Goal: Task Accomplishment & Management: Complete application form

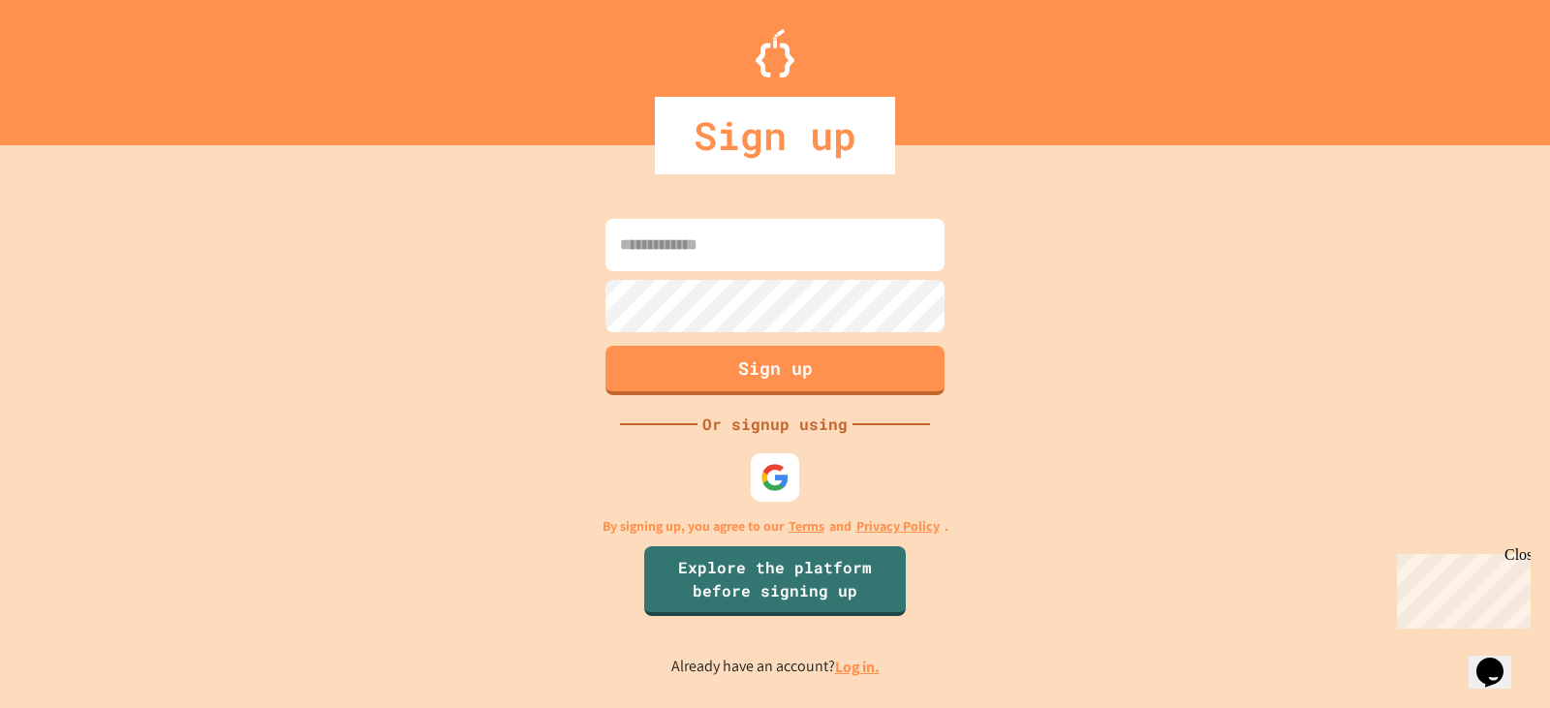
click at [737, 232] on input at bounding box center [774, 245] width 339 height 52
type input "**********"
click at [832, 385] on button "Sign up" at bounding box center [776, 368] width 346 height 50
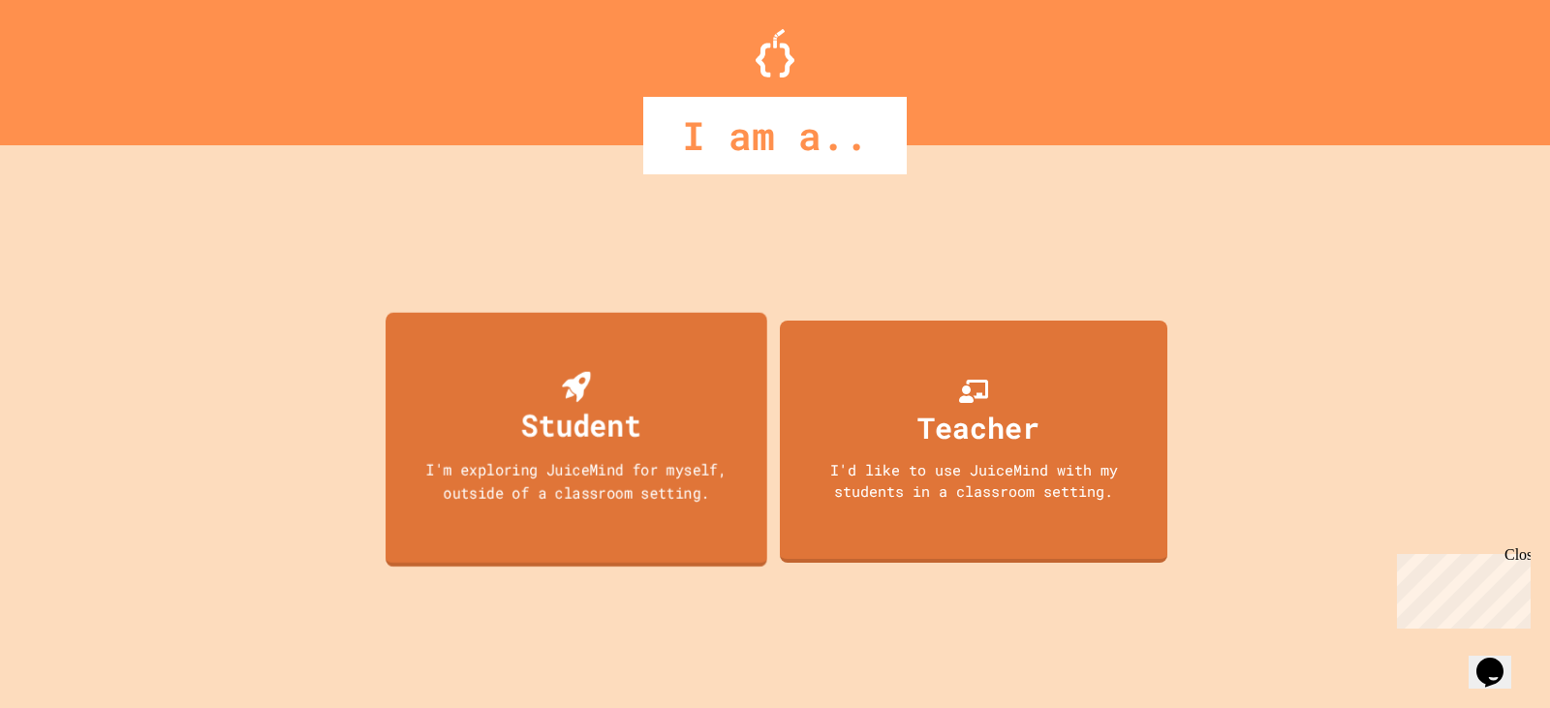
click at [611, 513] on div "Student I'm exploring JuiceMind for myself, outside of a classroom setting." at bounding box center [577, 439] width 382 height 255
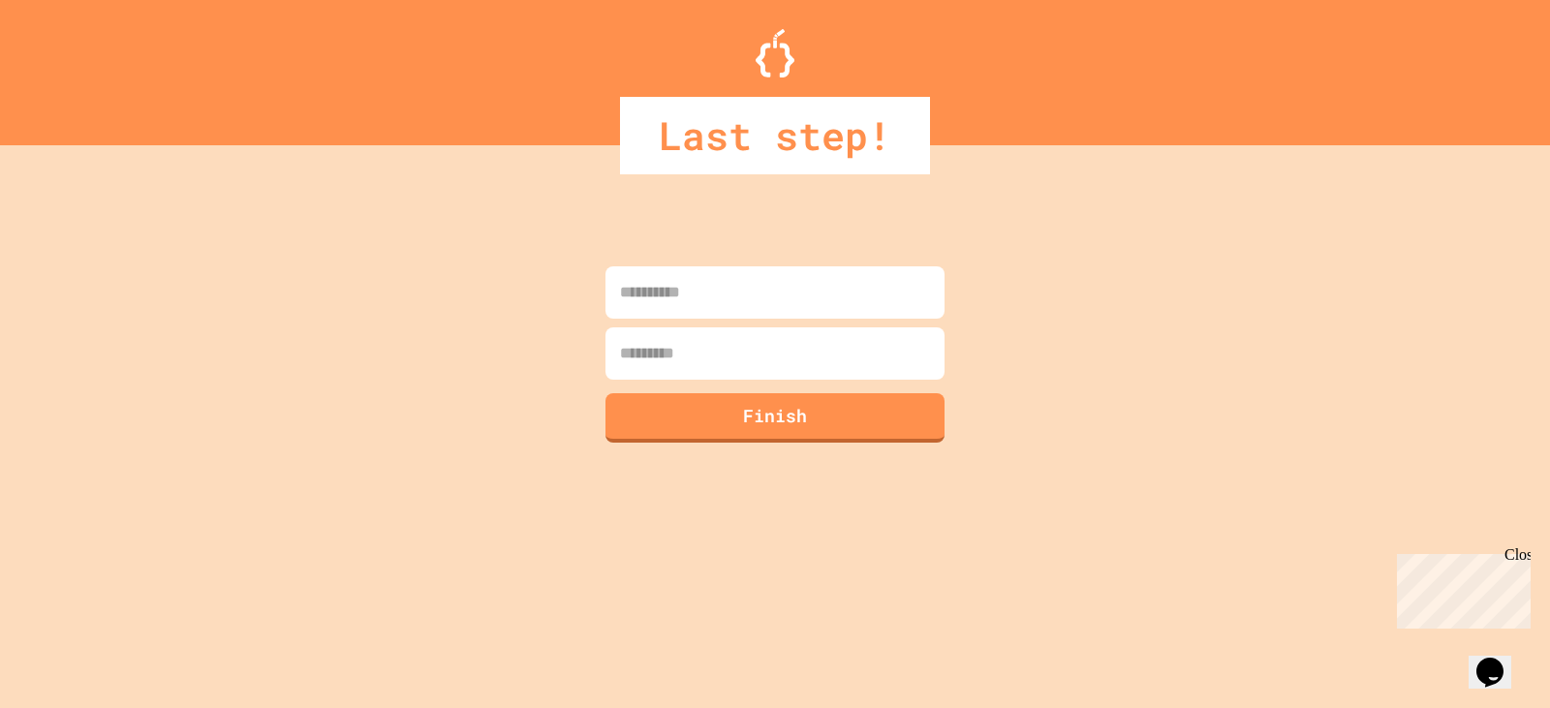
click at [807, 281] on input at bounding box center [774, 292] width 339 height 52
type input "*******"
click at [766, 367] on input at bounding box center [774, 353] width 339 height 52
type input "******"
click at [816, 428] on button "Finish" at bounding box center [776, 415] width 346 height 50
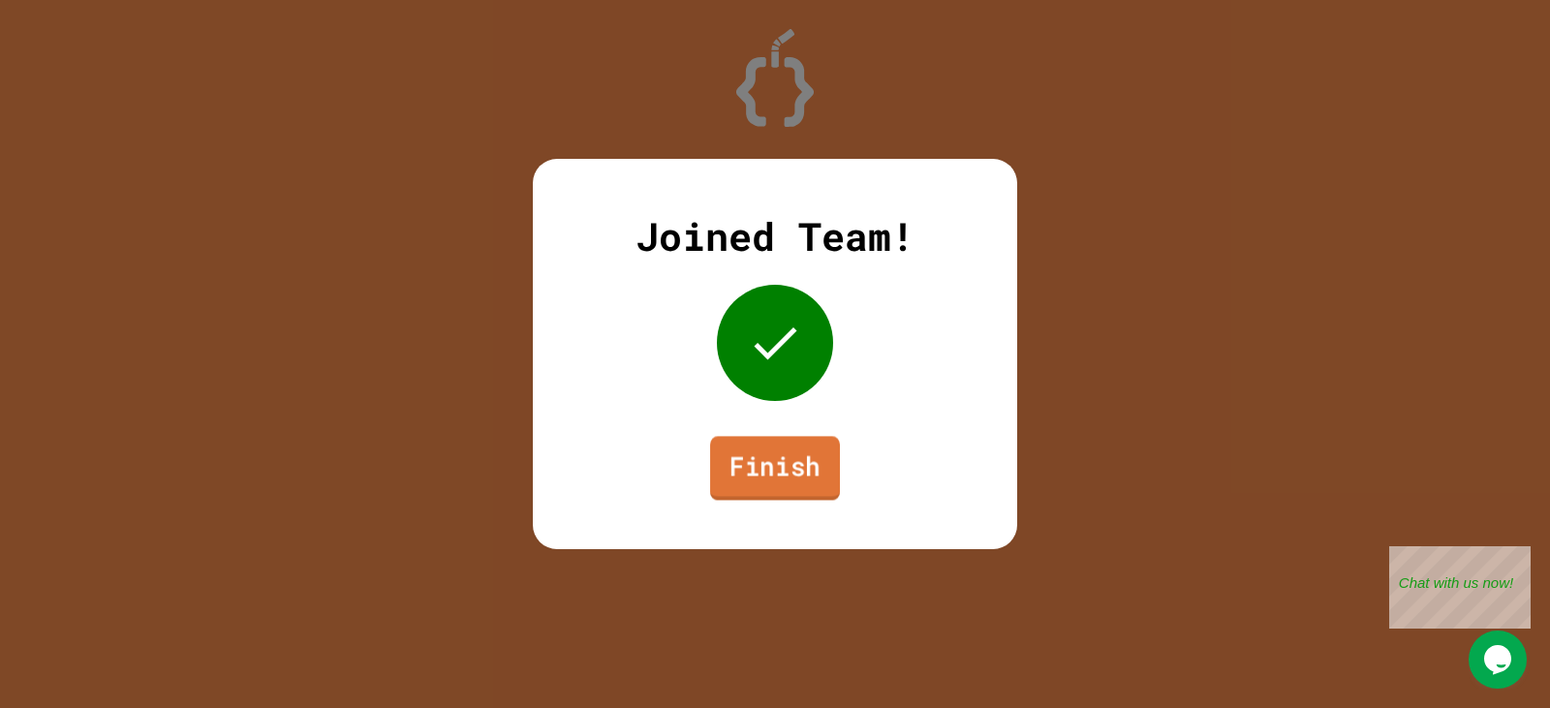
click at [784, 463] on link "Finish" at bounding box center [775, 468] width 130 height 64
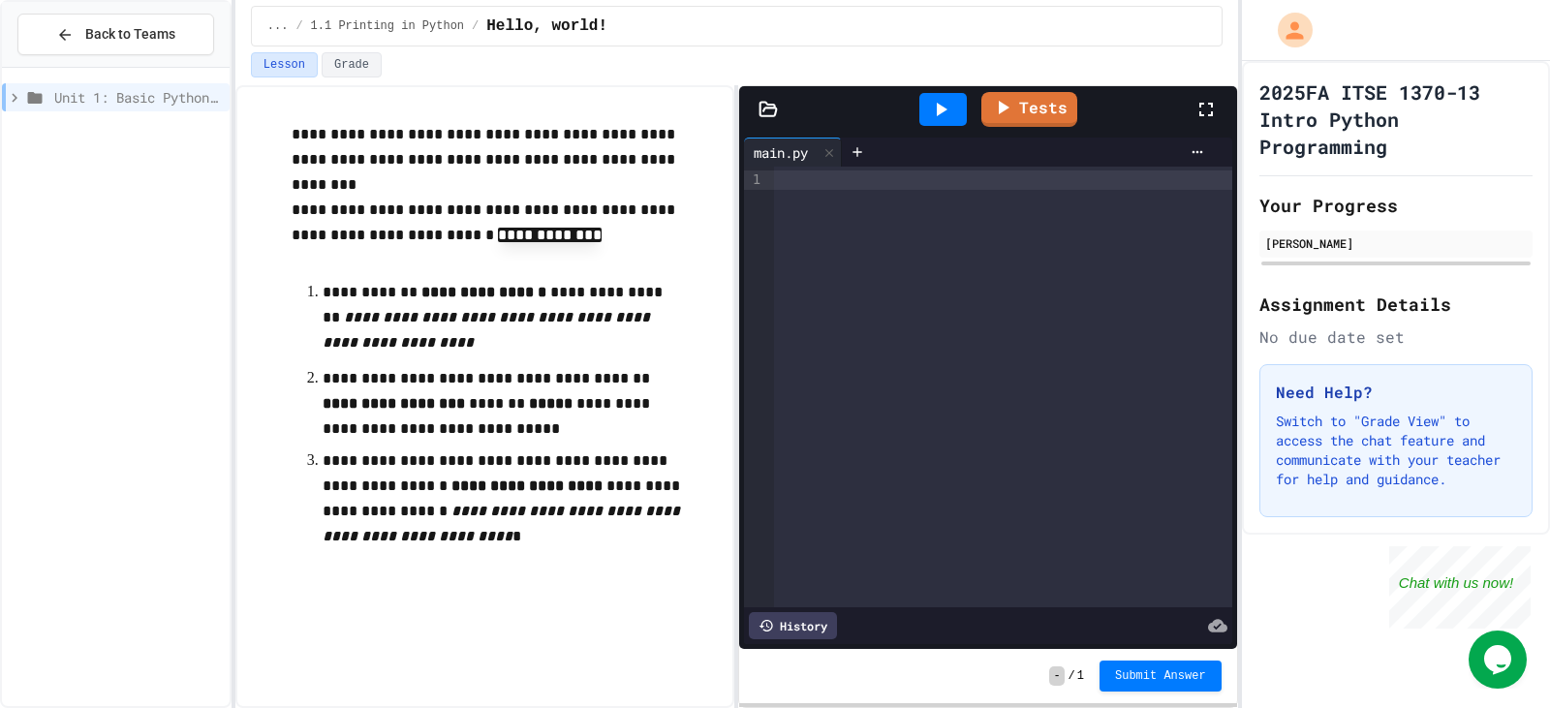
click at [952, 101] on icon at bounding box center [940, 109] width 23 height 23
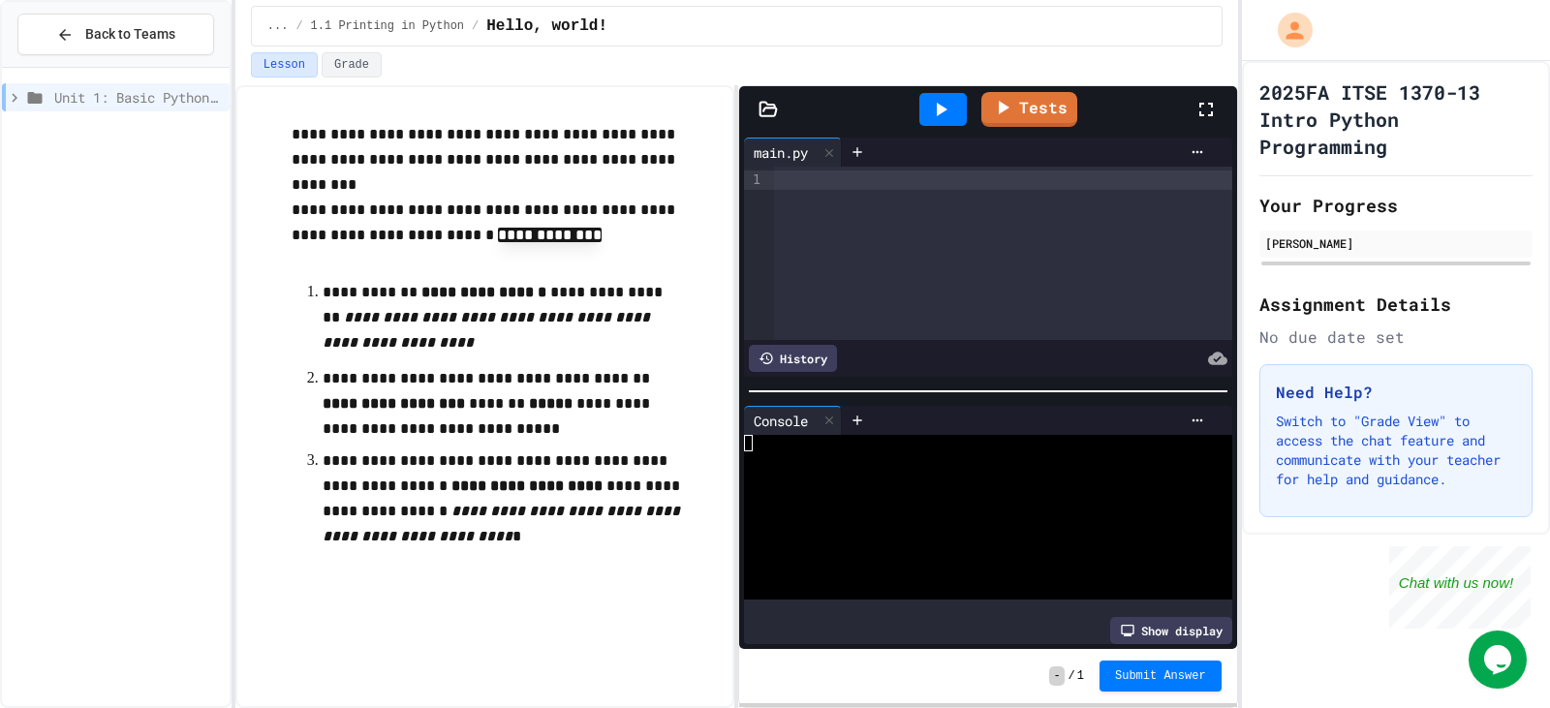
click at [826, 209] on div at bounding box center [1003, 253] width 458 height 173
click at [810, 189] on div at bounding box center [1003, 179] width 458 height 19
click at [956, 121] on div at bounding box center [942, 109] width 47 height 33
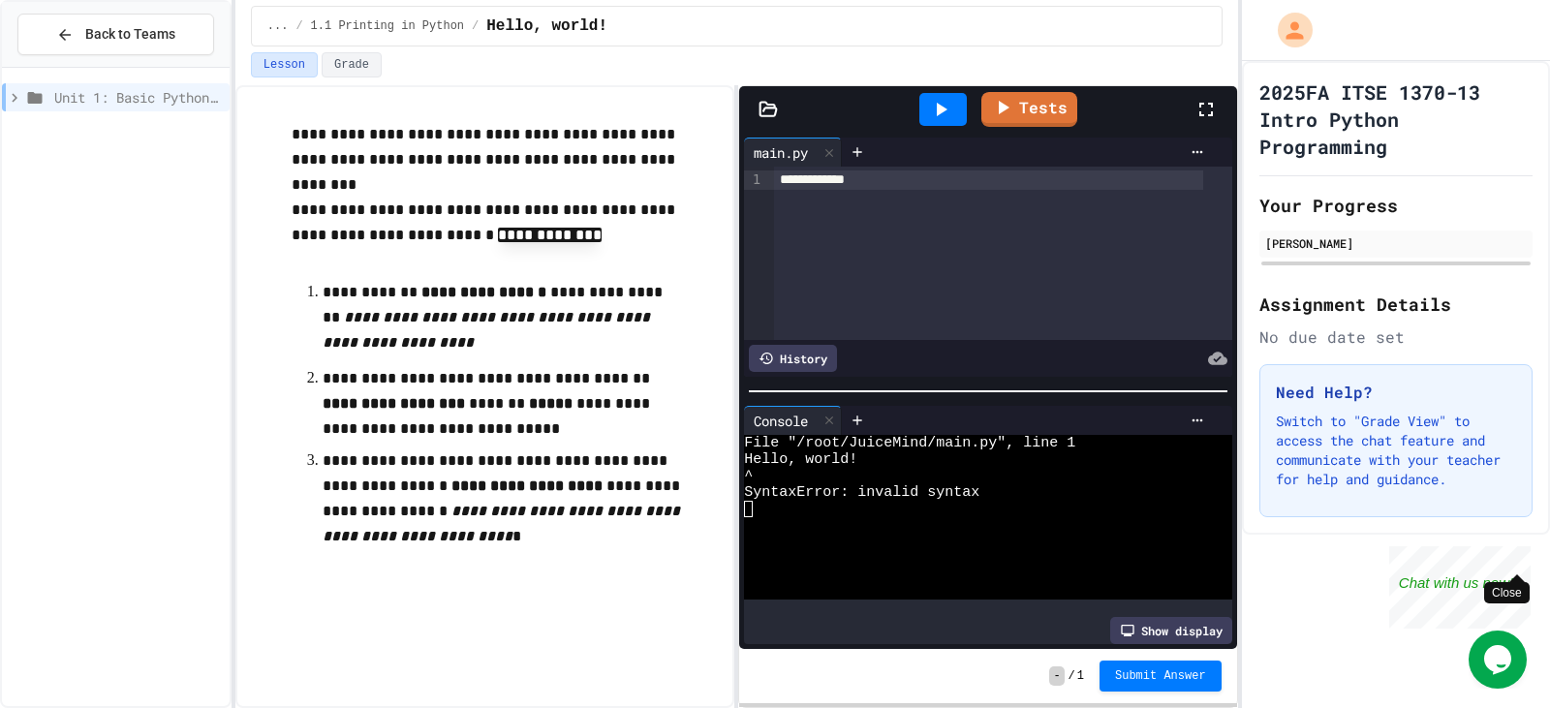
click at [1520, 559] on div "Close" at bounding box center [1516, 558] width 24 height 24
click at [524, 242] on p "**********" at bounding box center [504, 224] width 425 height 52
click at [540, 263] on p at bounding box center [504, 262] width 425 height 25
click at [560, 232] on p "**********" at bounding box center [504, 224] width 425 height 52
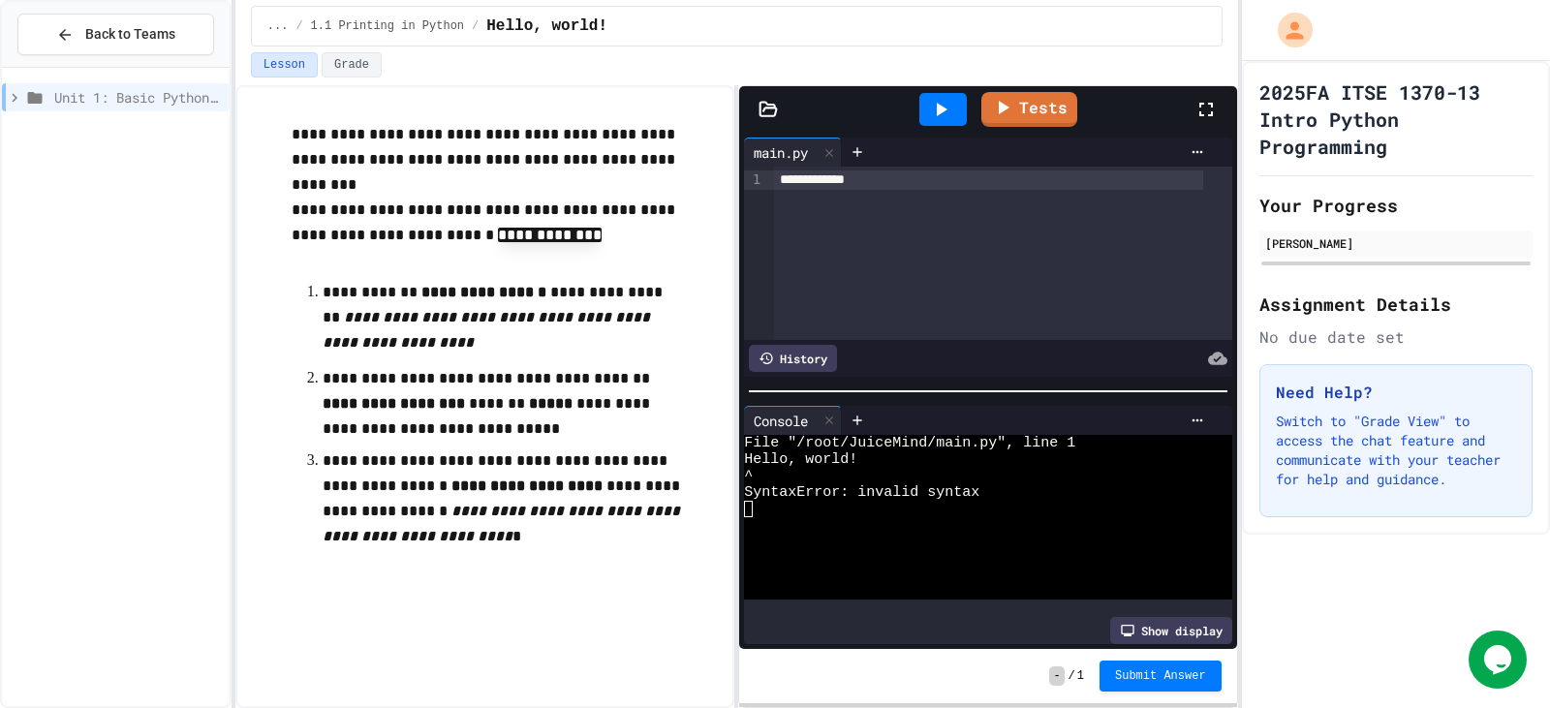
click at [906, 185] on div "**********" at bounding box center [989, 179] width 430 height 19
click at [938, 113] on icon at bounding box center [942, 110] width 11 height 14
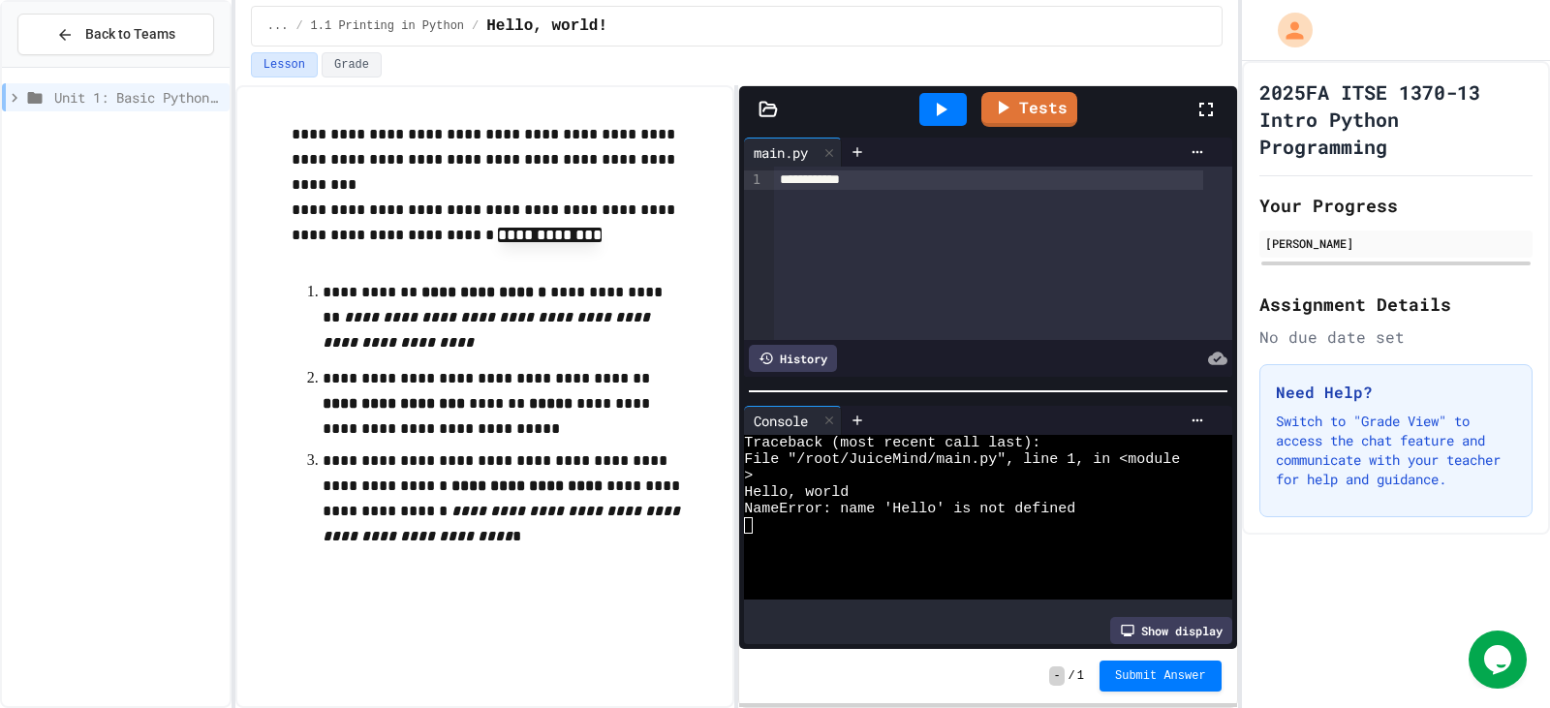
click at [913, 173] on div "**********" at bounding box center [989, 179] width 430 height 19
click at [938, 111] on icon at bounding box center [942, 110] width 11 height 14
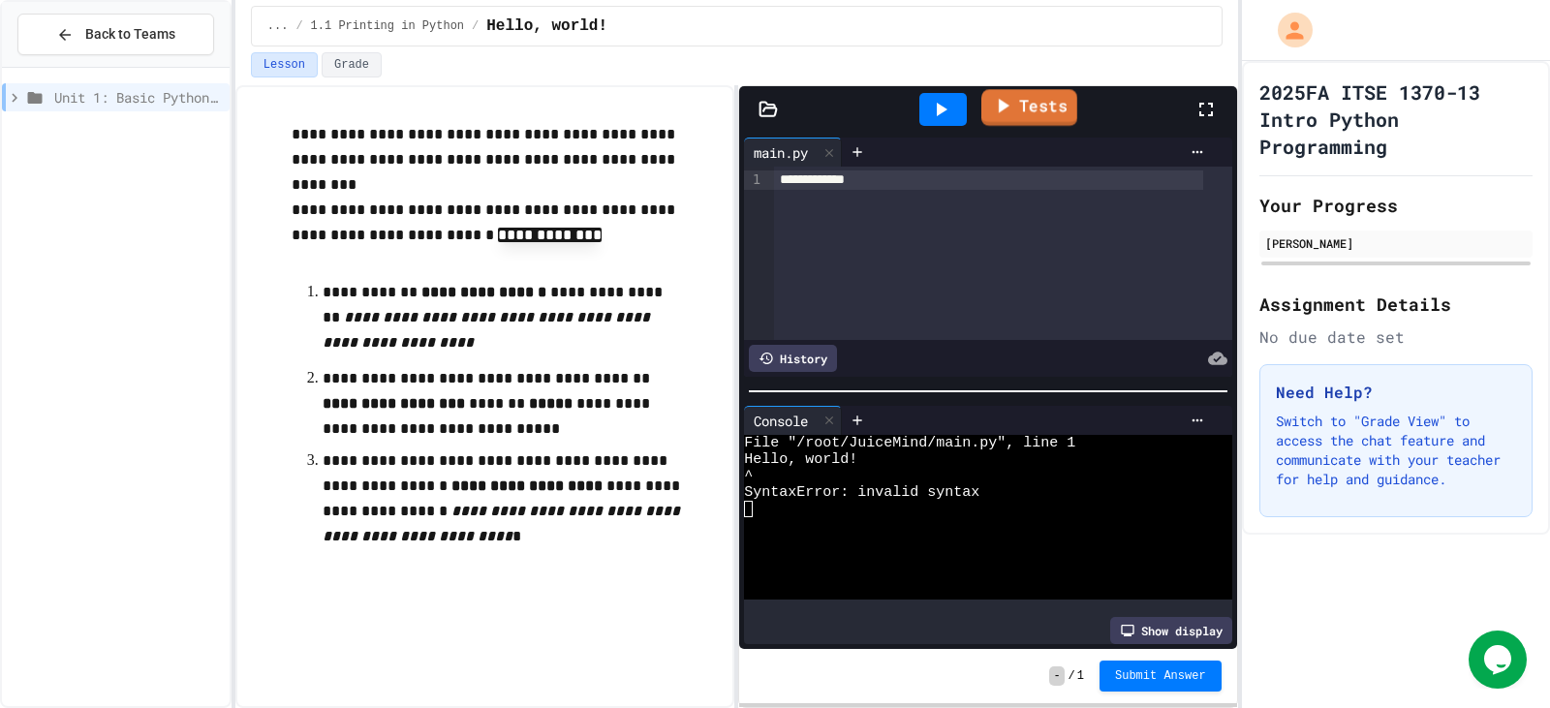
click at [1021, 108] on link "Tests" at bounding box center [1029, 107] width 96 height 37
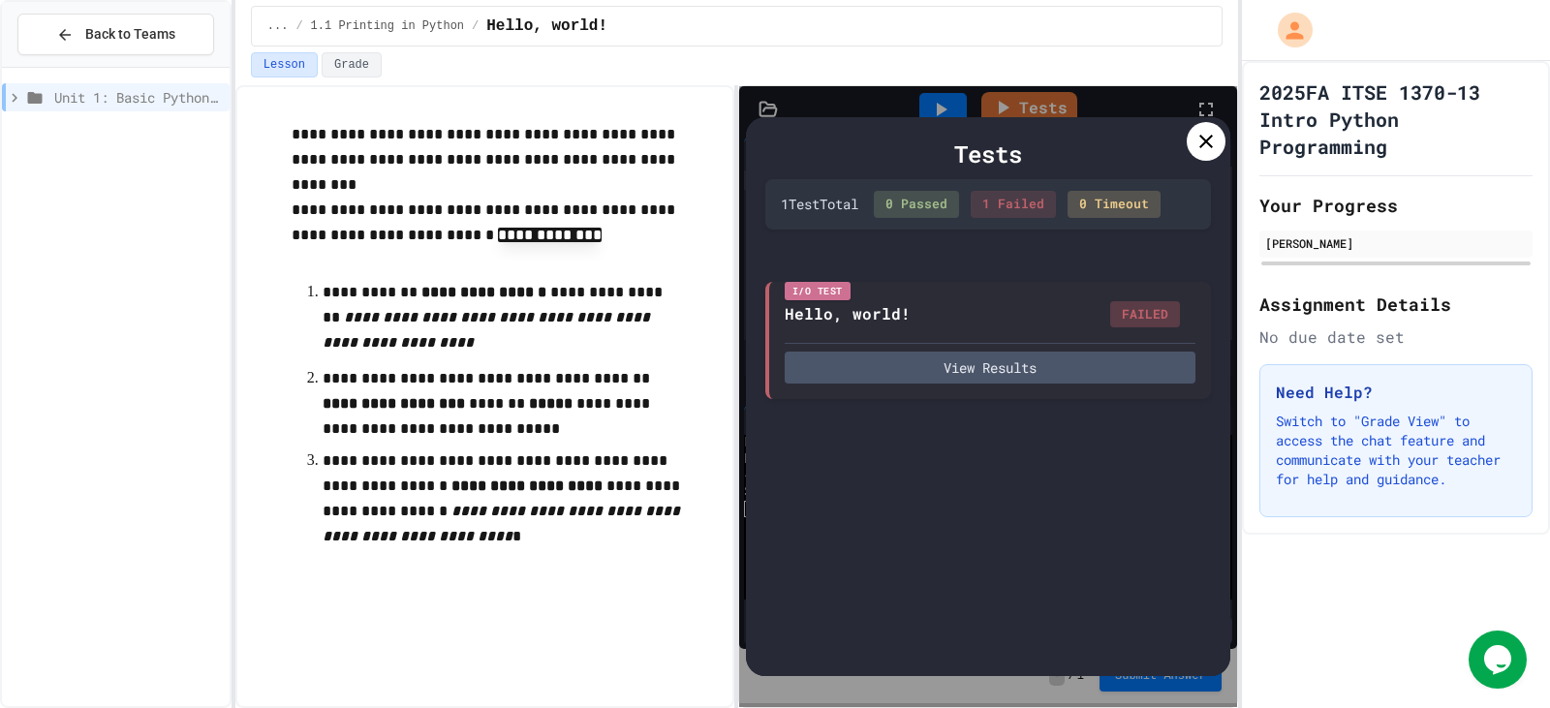
click at [1206, 147] on icon at bounding box center [1205, 141] width 23 height 23
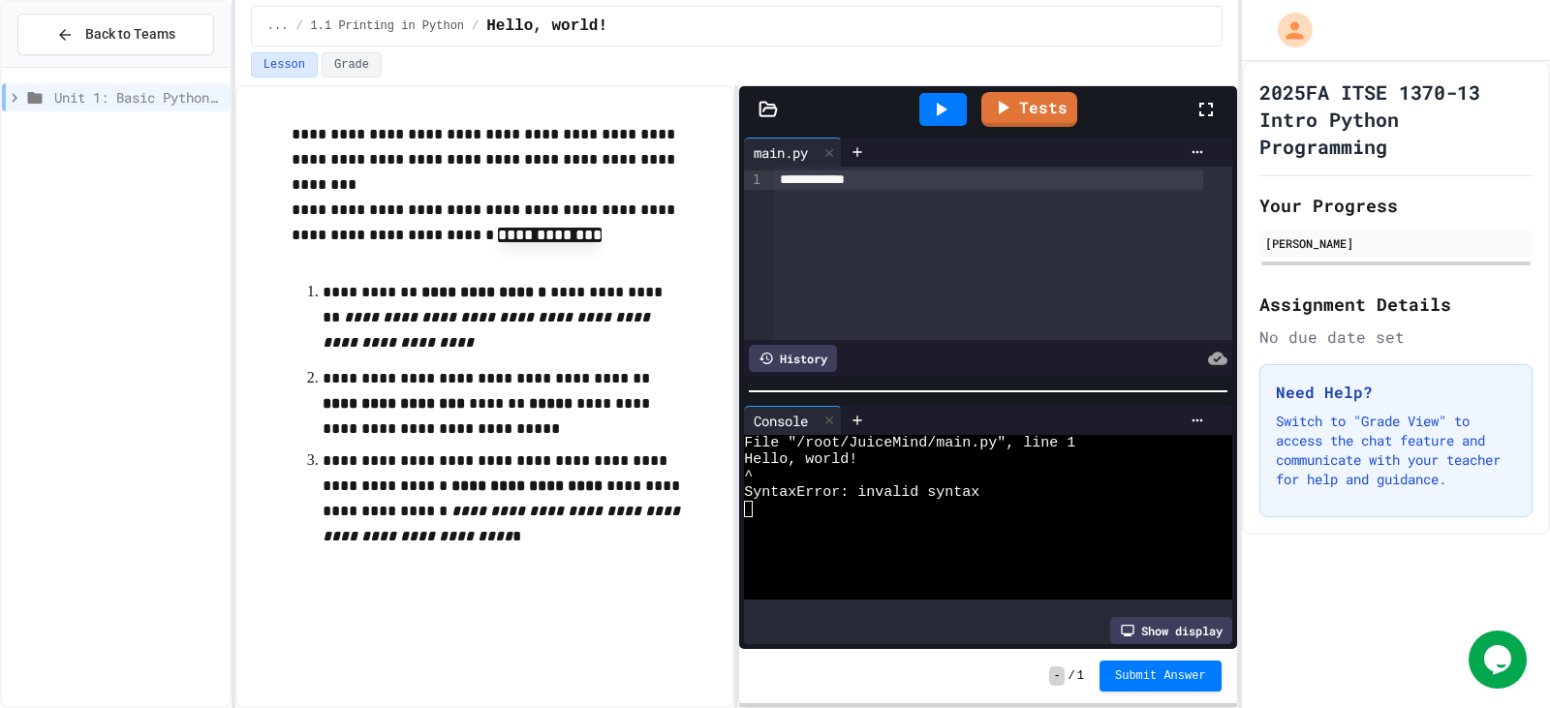
click at [924, 184] on div "**********" at bounding box center [989, 179] width 430 height 19
click at [666, 239] on p "**********" at bounding box center [504, 224] width 425 height 52
click at [941, 113] on icon at bounding box center [942, 110] width 11 height 14
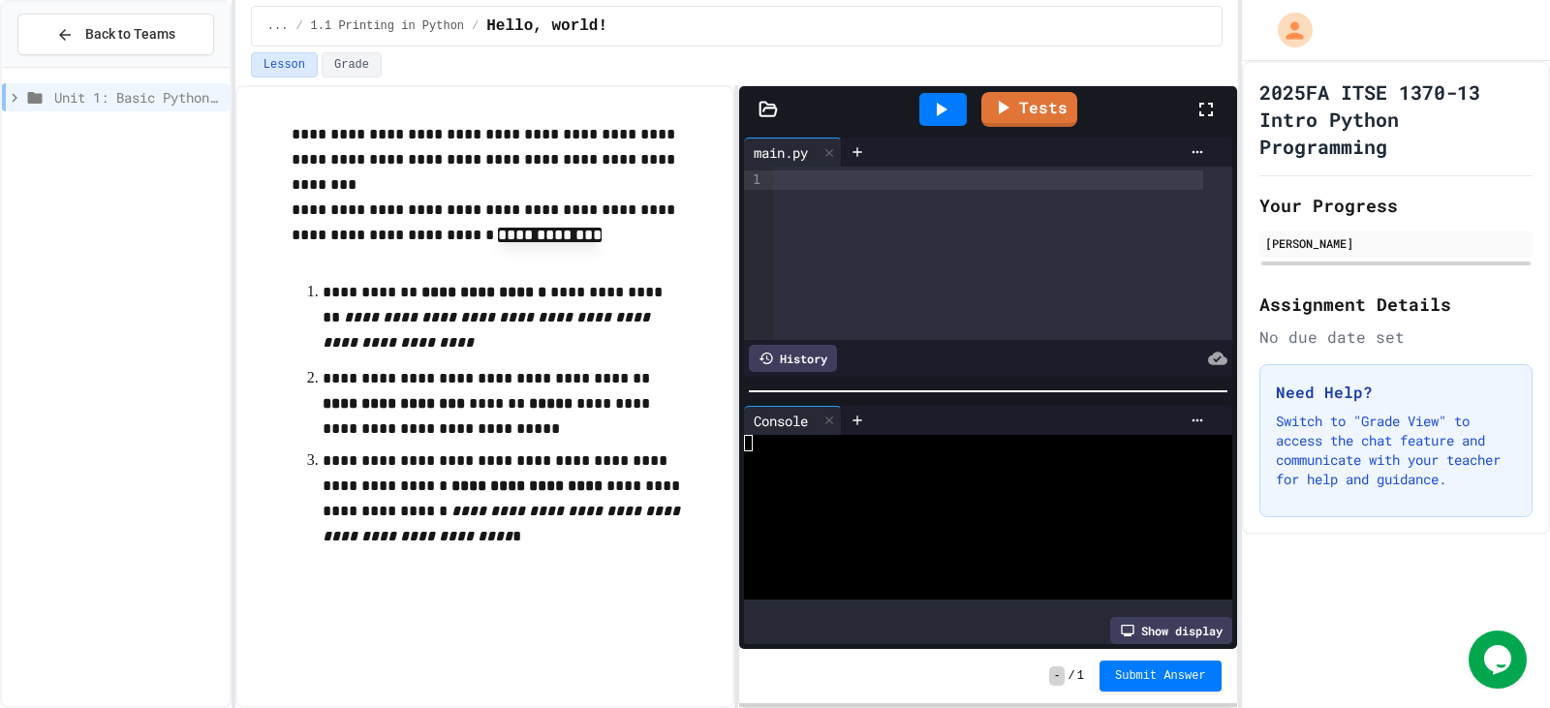
click at [891, 179] on div at bounding box center [989, 179] width 430 height 19
click at [945, 108] on icon at bounding box center [940, 109] width 23 height 23
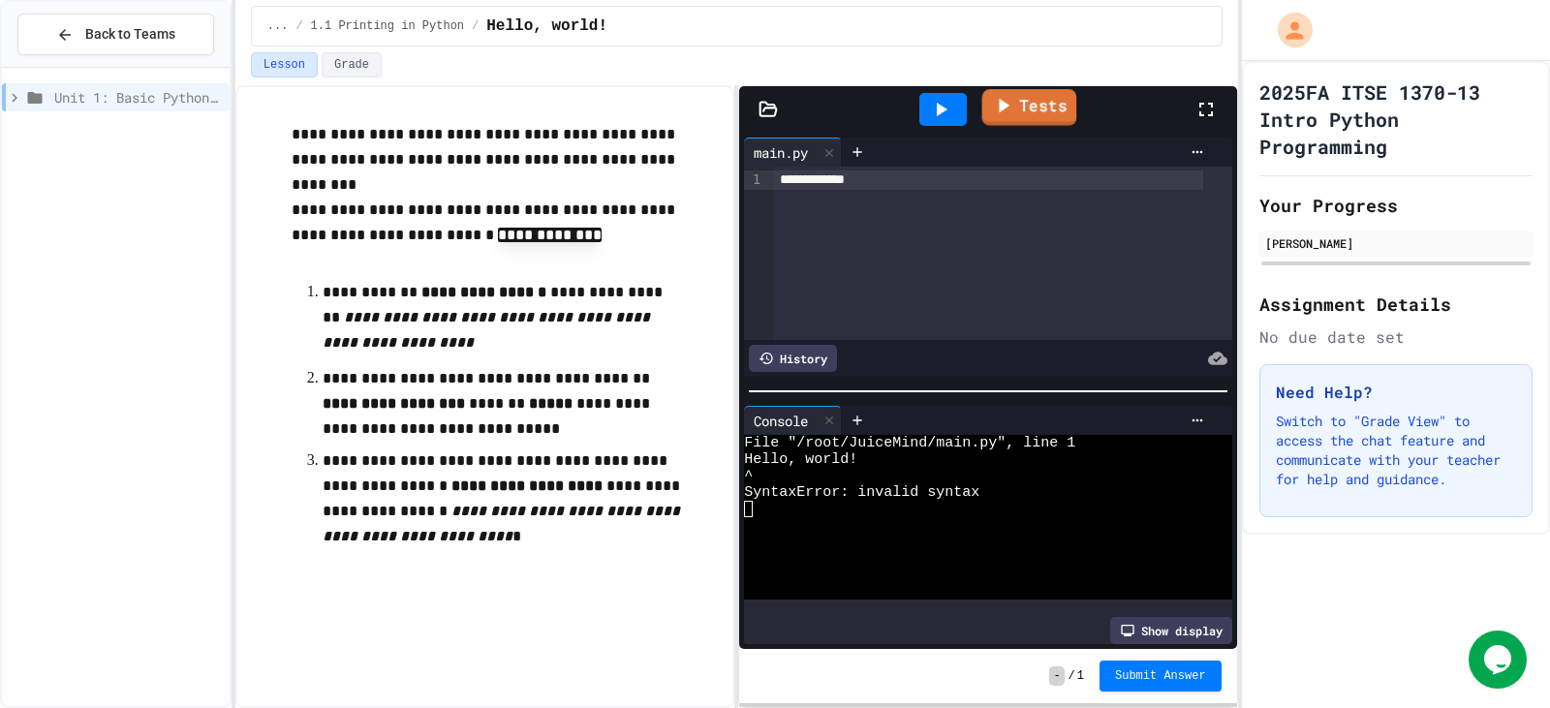
click at [1035, 123] on link "Tests" at bounding box center [1029, 107] width 95 height 37
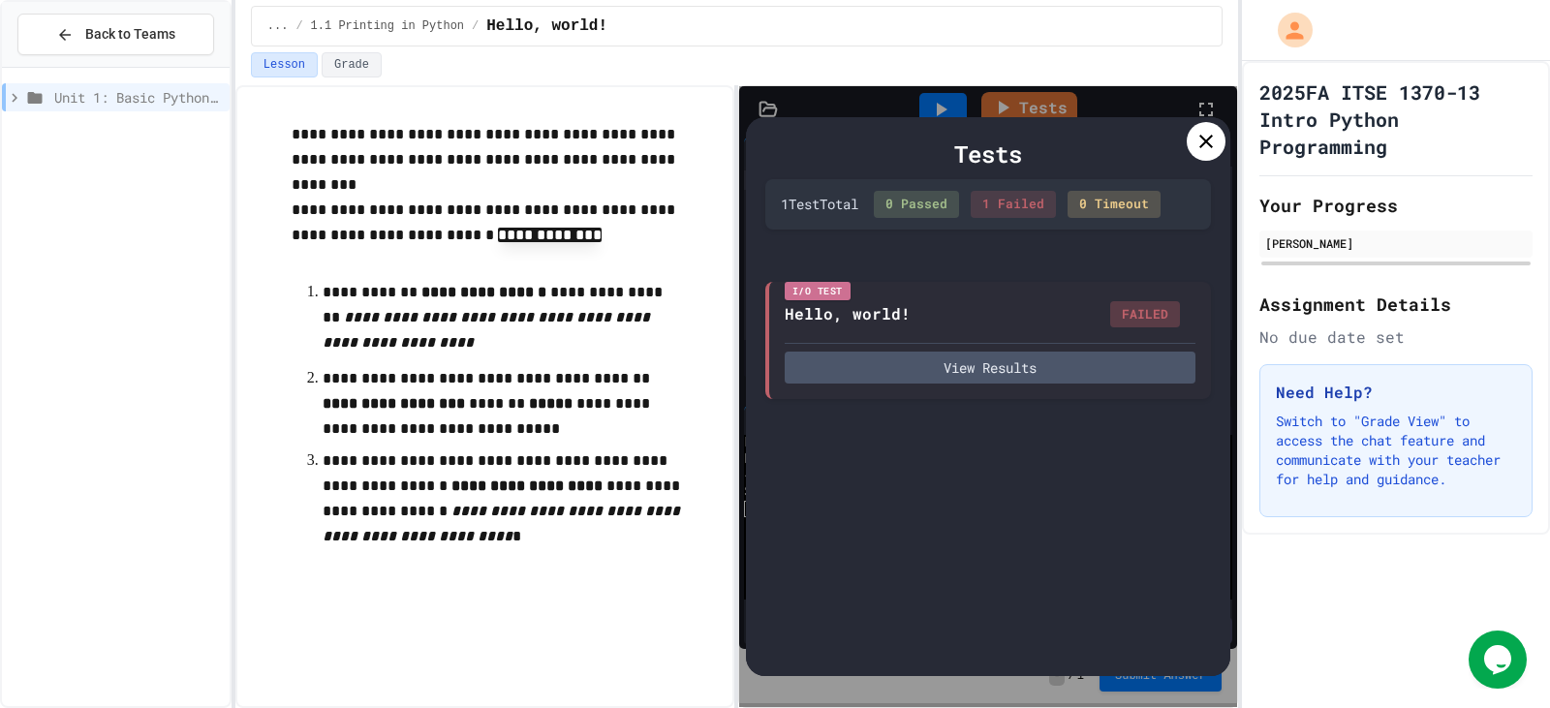
click at [948, 207] on div "0 Passed" at bounding box center [916, 204] width 85 height 27
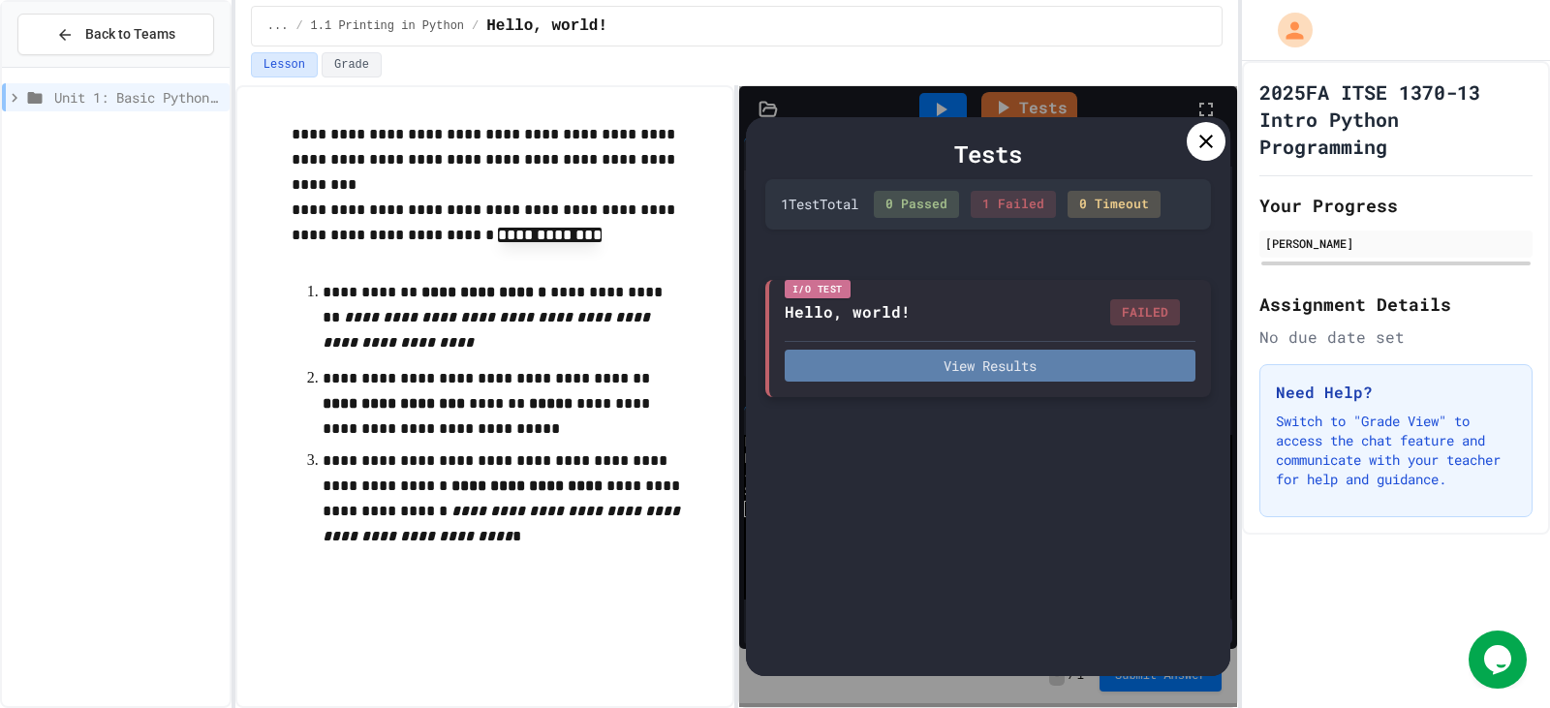
click at [976, 370] on button "View Results" at bounding box center [990, 366] width 411 height 32
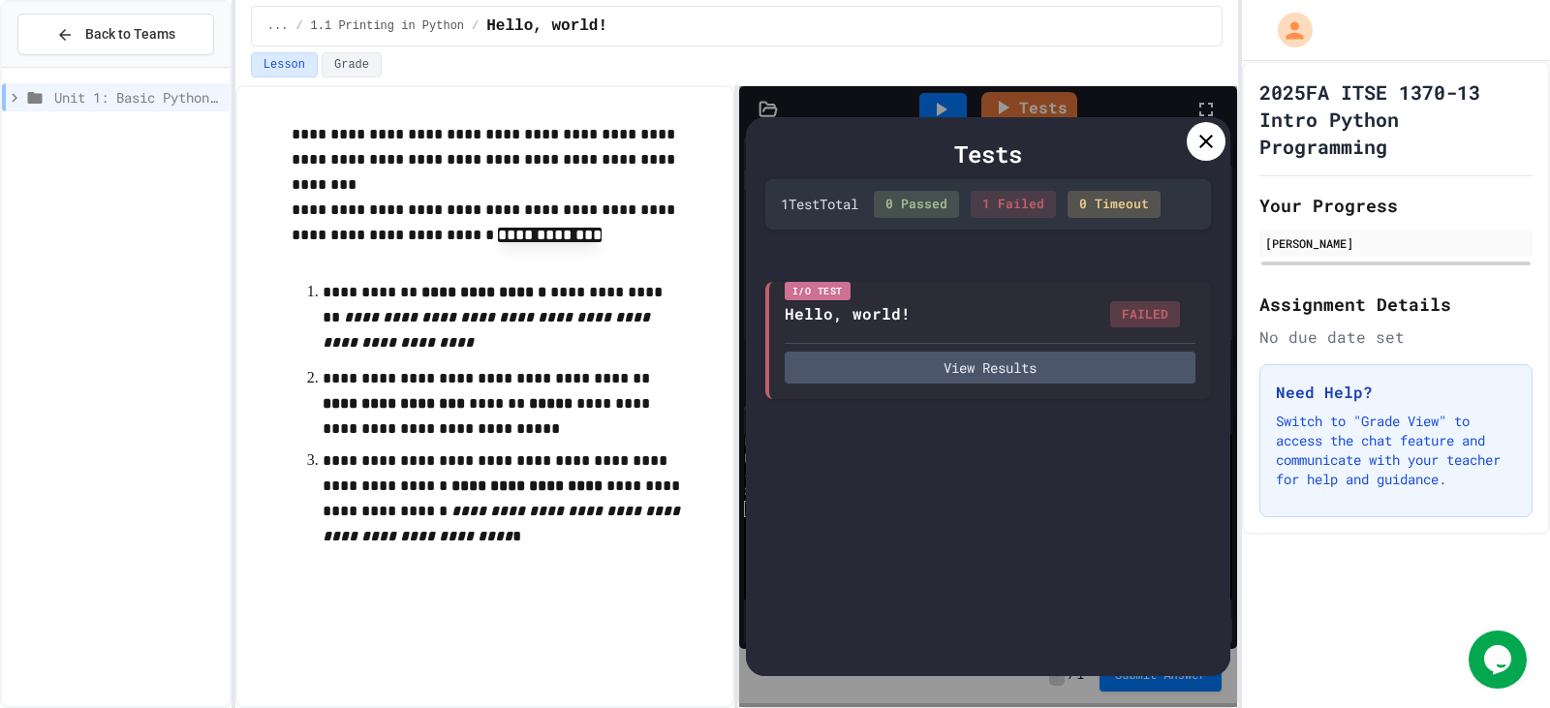
click at [1203, 139] on icon at bounding box center [1206, 142] width 14 height 14
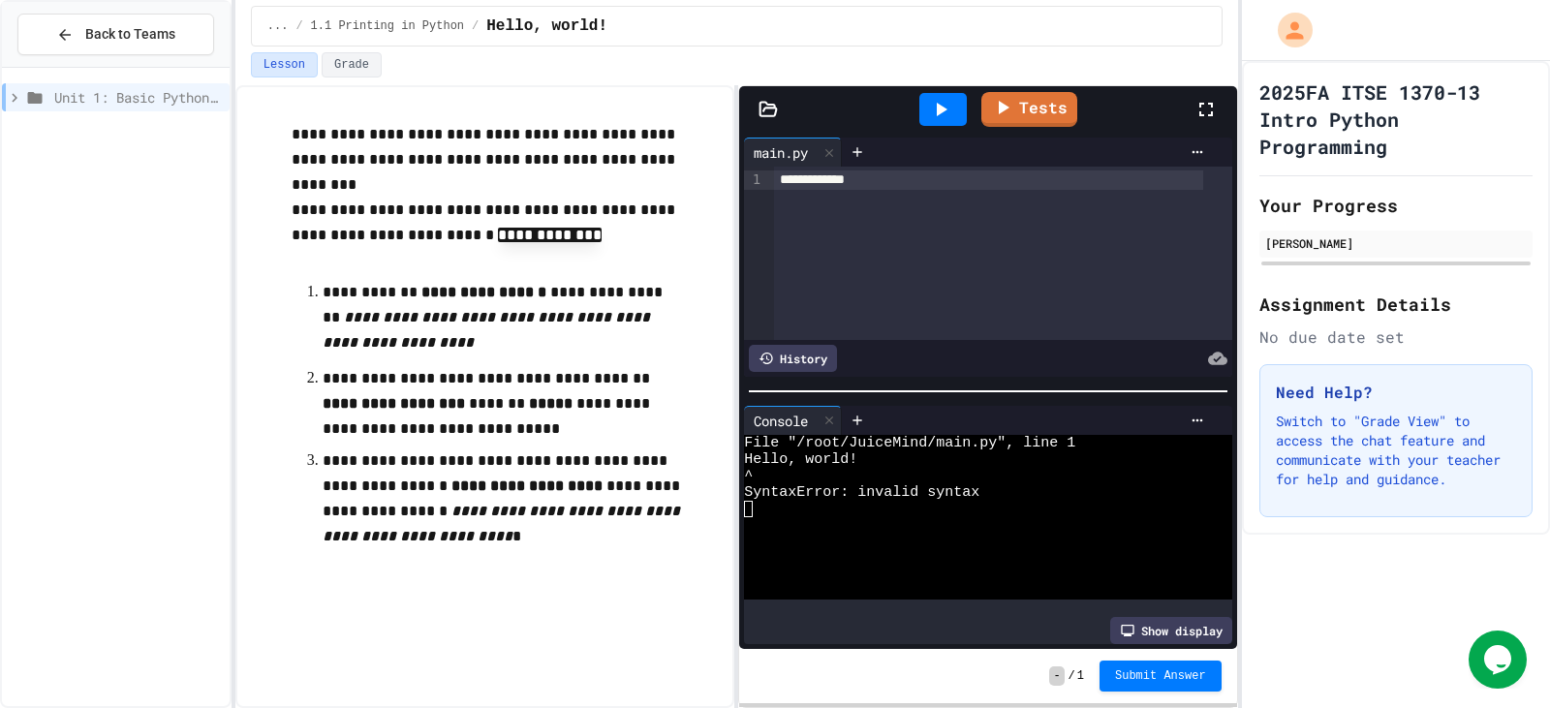
click at [932, 170] on div "**********" at bounding box center [989, 179] width 430 height 19
click at [1027, 97] on link "Tests" at bounding box center [1029, 107] width 97 height 37
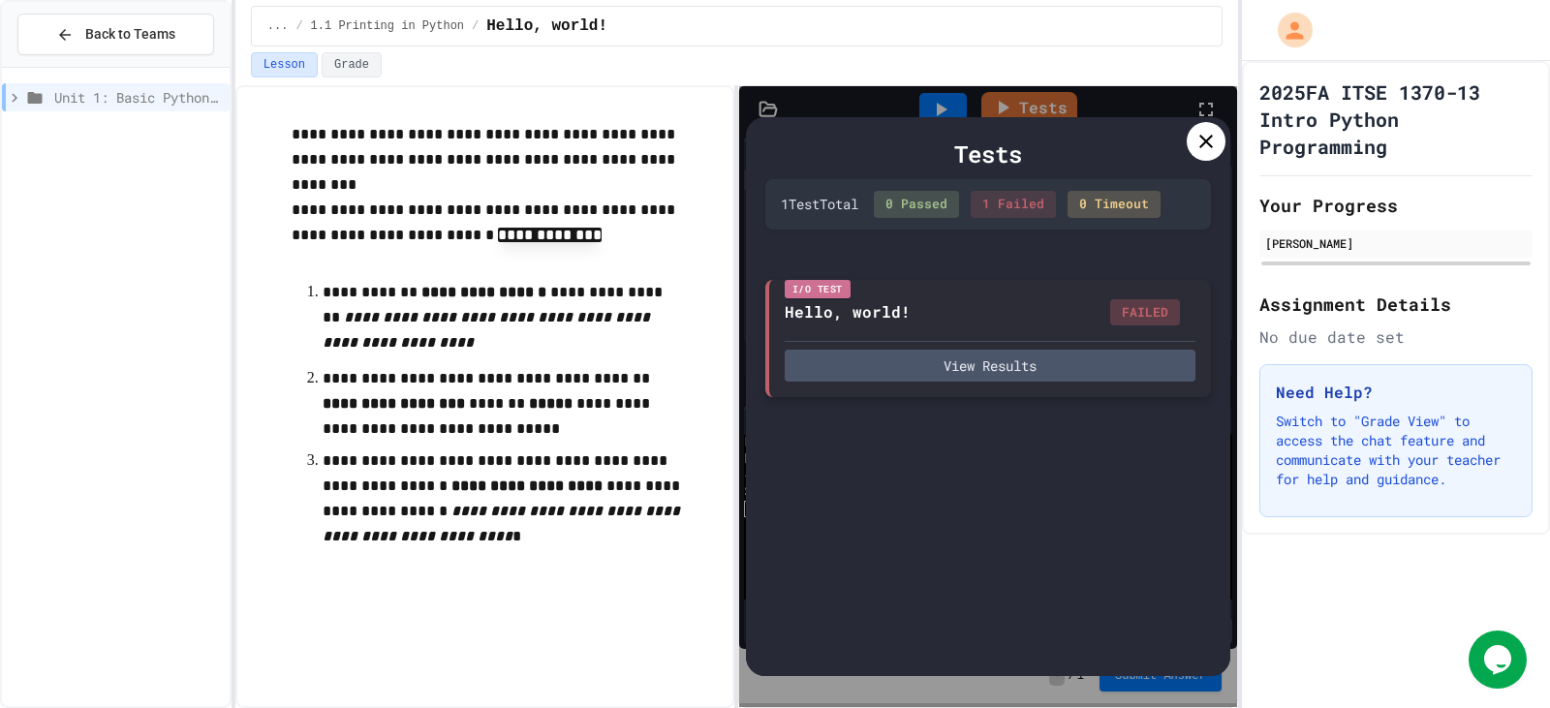
click at [1006, 383] on div "I/O Test Hello, world! FAILED View Results" at bounding box center [988, 339] width 446 height 118
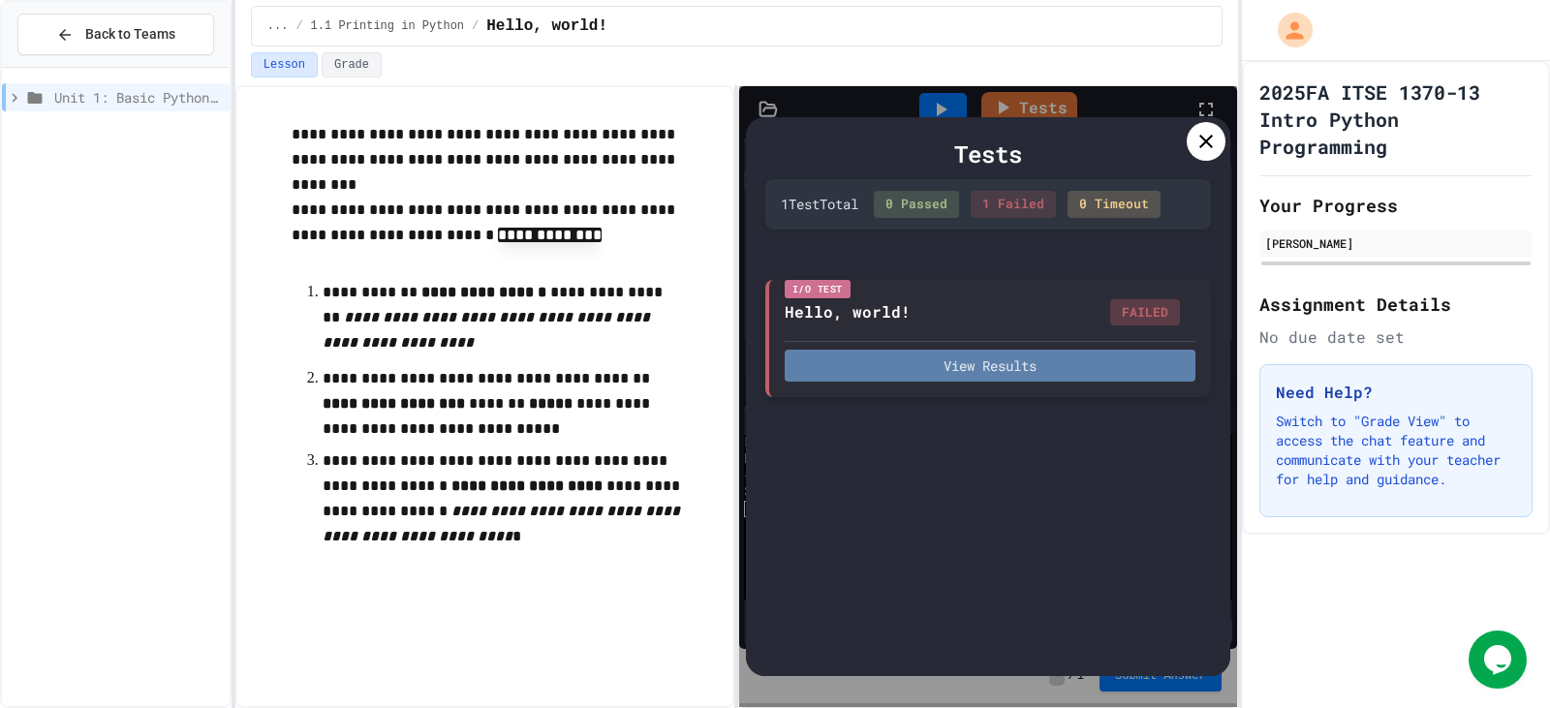
click at [1011, 372] on button "View Results" at bounding box center [990, 366] width 411 height 32
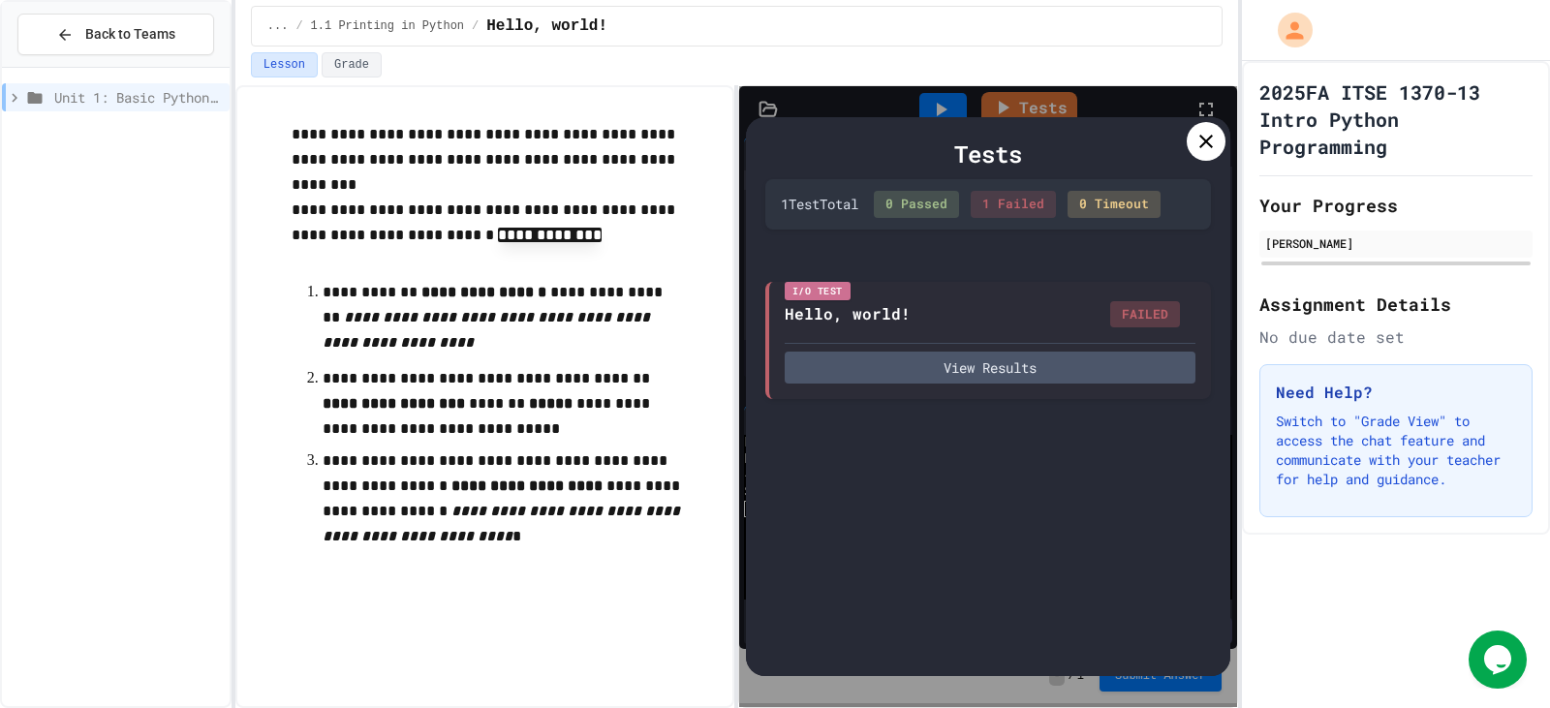
click at [1186, 154] on div "Tests" at bounding box center [988, 154] width 446 height 35
click at [1196, 147] on icon at bounding box center [1205, 141] width 23 height 23
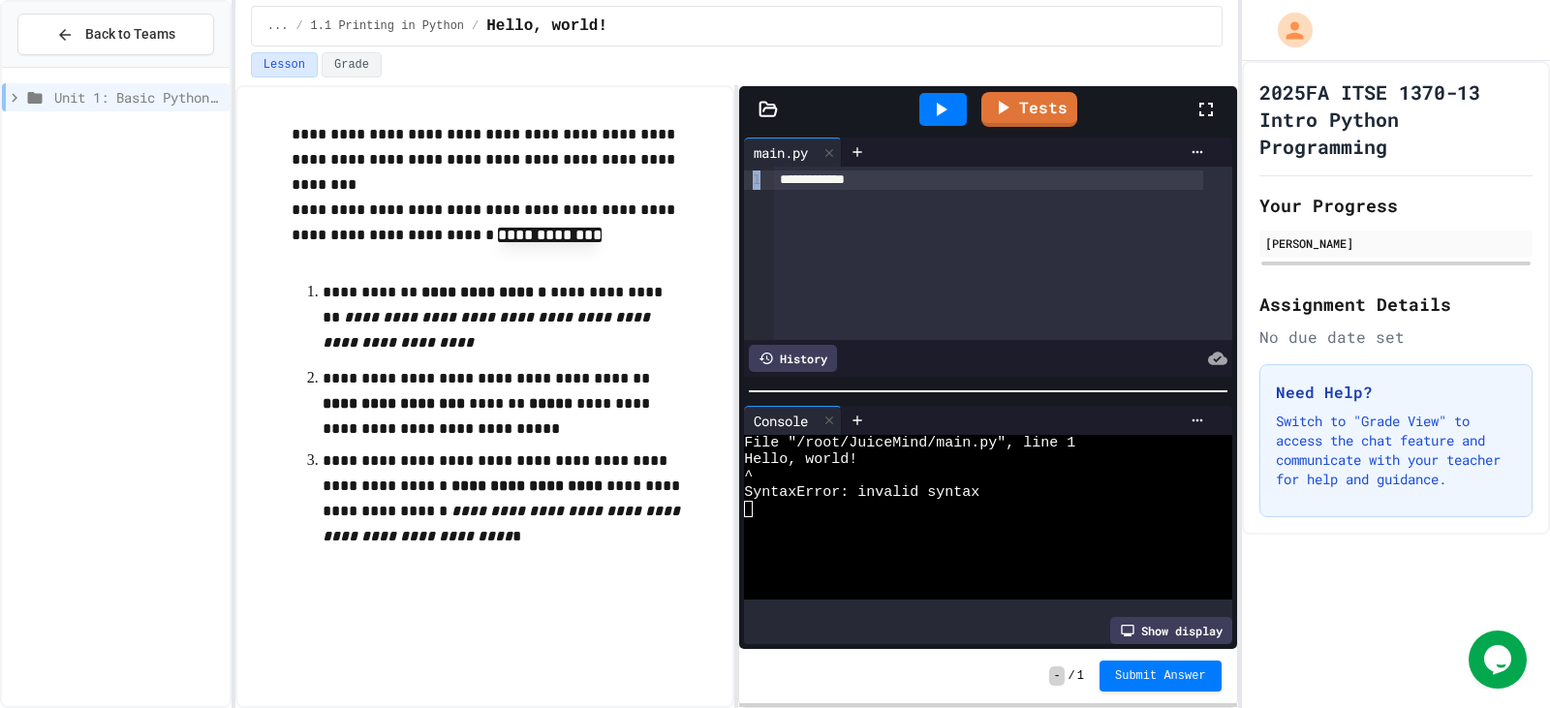
drag, startPoint x: 933, startPoint y: 166, endPoint x: 929, endPoint y: 177, distance: 12.3
click at [929, 177] on div "**********" at bounding box center [987, 257] width 487 height 239
click at [929, 177] on div "**********" at bounding box center [989, 179] width 430 height 19
click at [1038, 86] on div "Tests" at bounding box center [995, 109] width 396 height 52
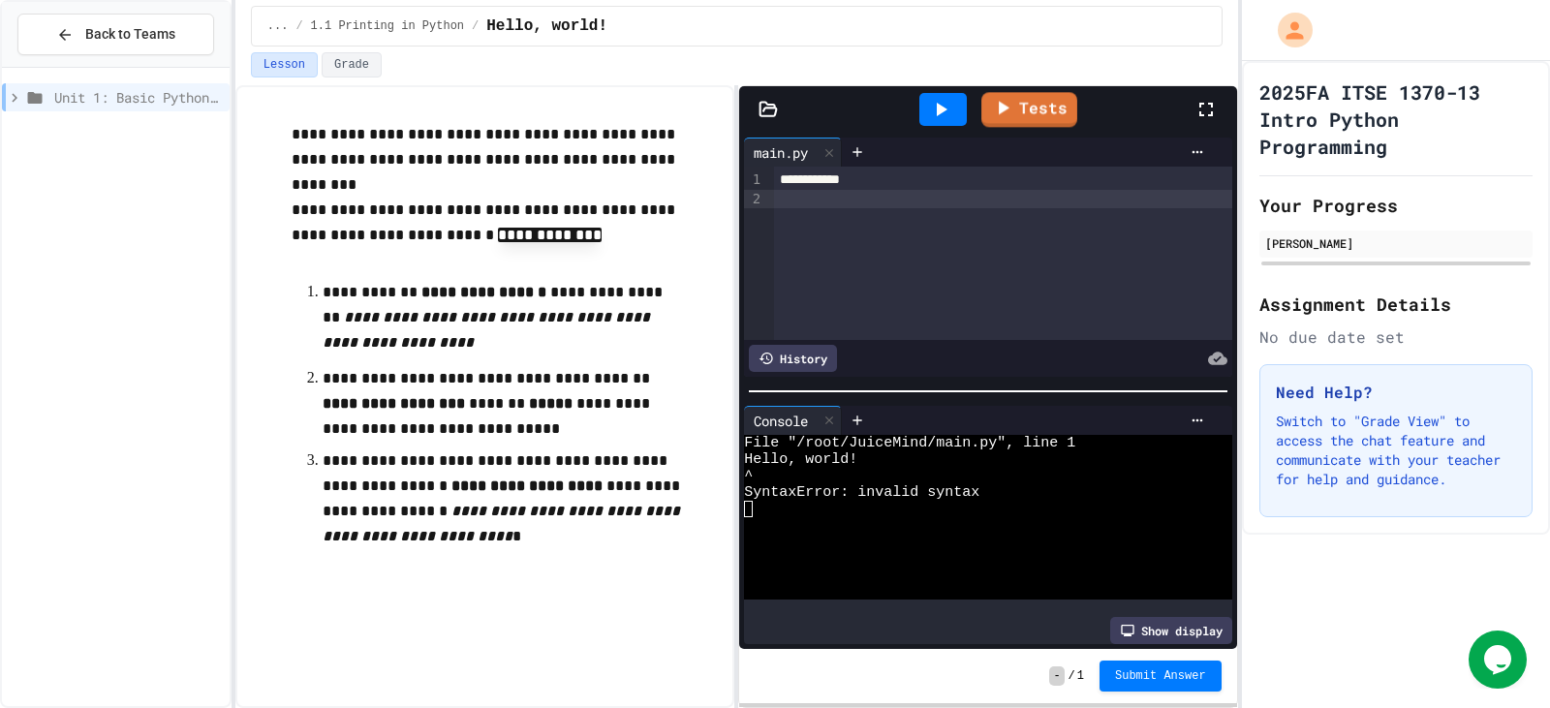
click at [959, 104] on div at bounding box center [942, 109] width 47 height 33
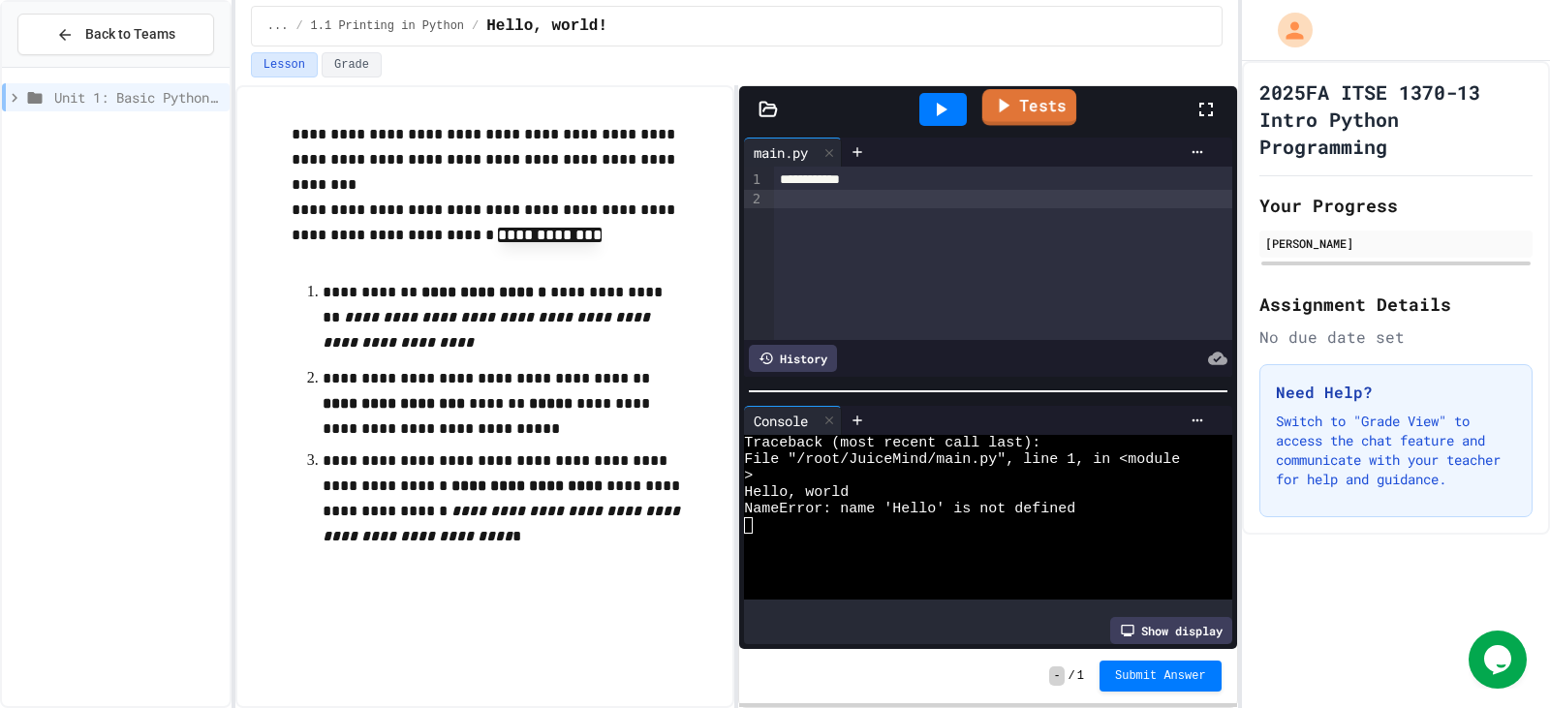
click at [999, 108] on icon at bounding box center [1003, 105] width 23 height 24
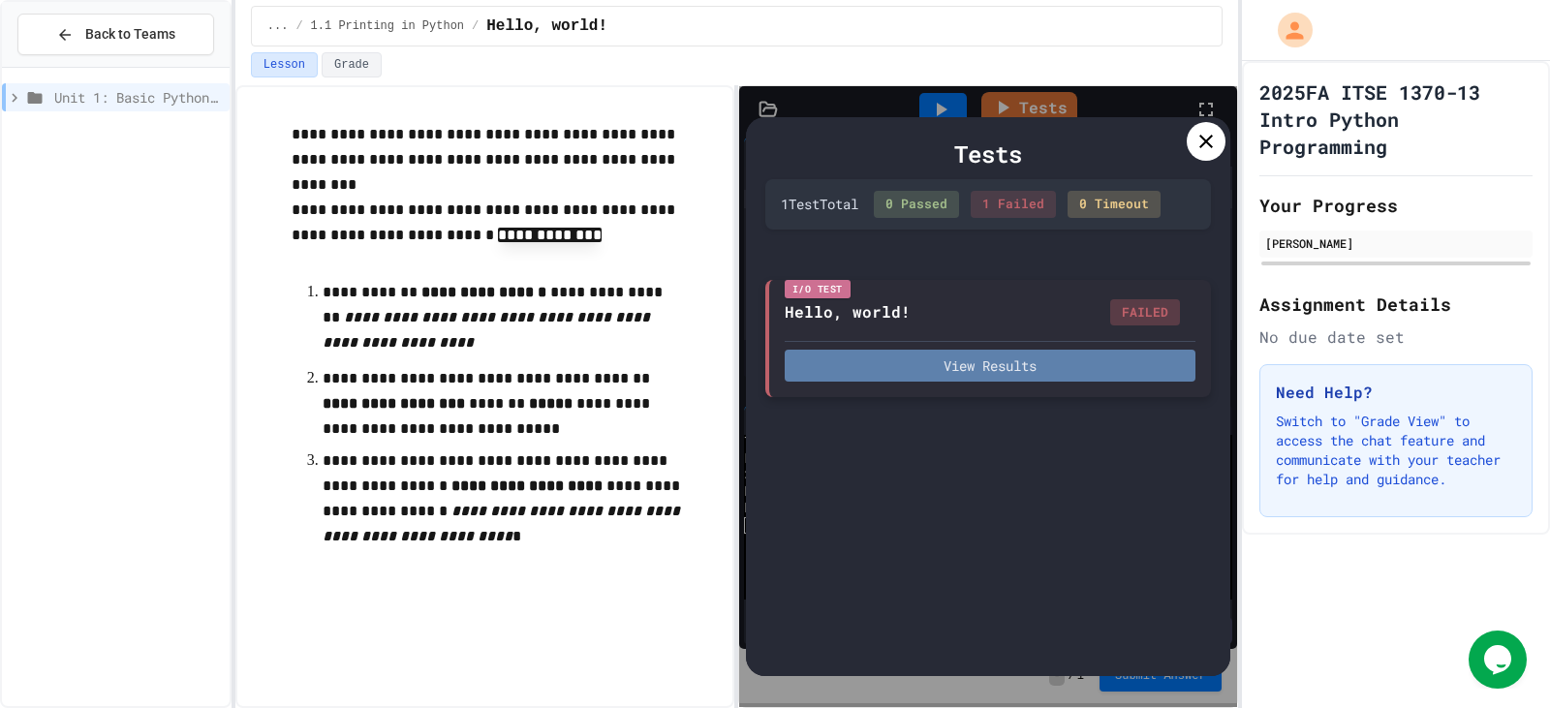
click at [1041, 371] on button "View Results" at bounding box center [990, 366] width 411 height 32
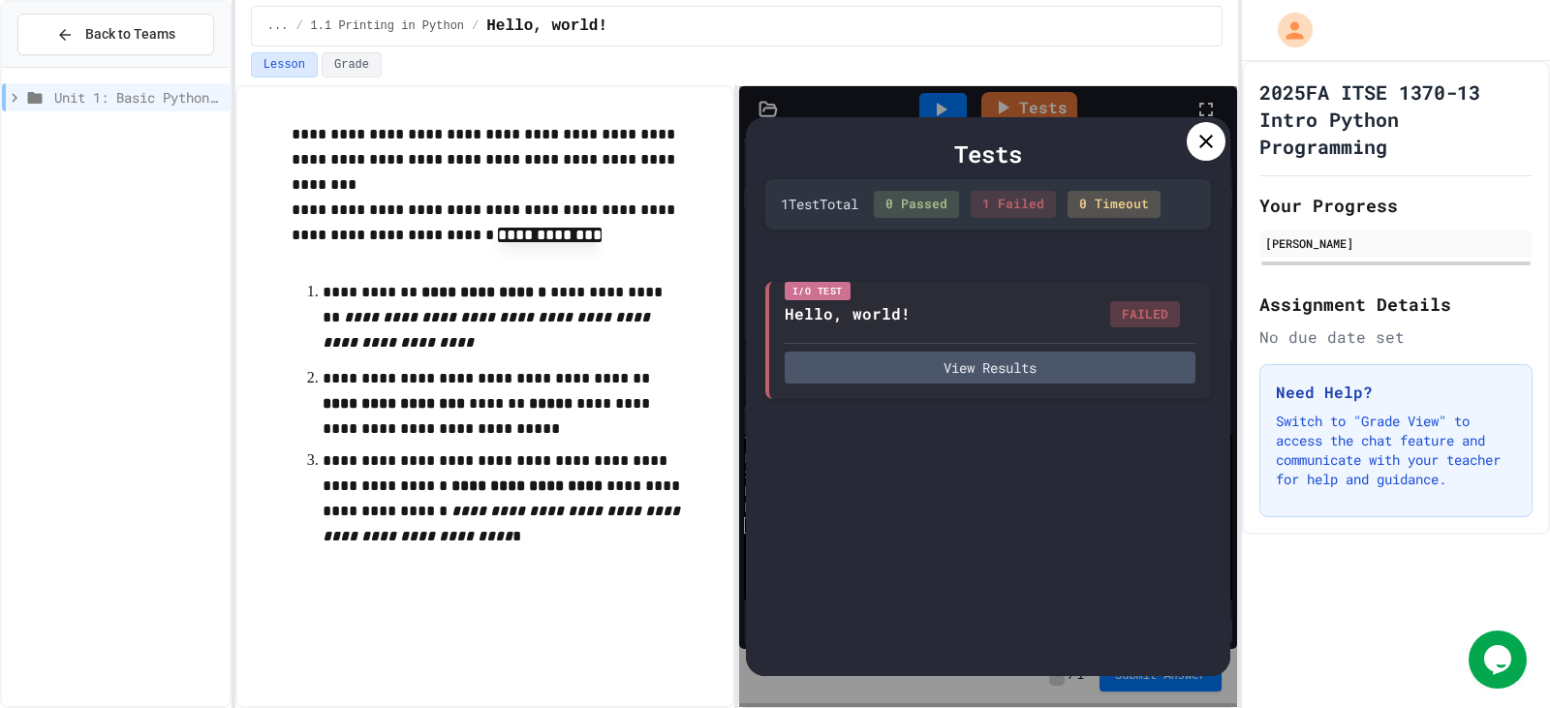
click at [1203, 158] on div at bounding box center [1206, 141] width 39 height 39
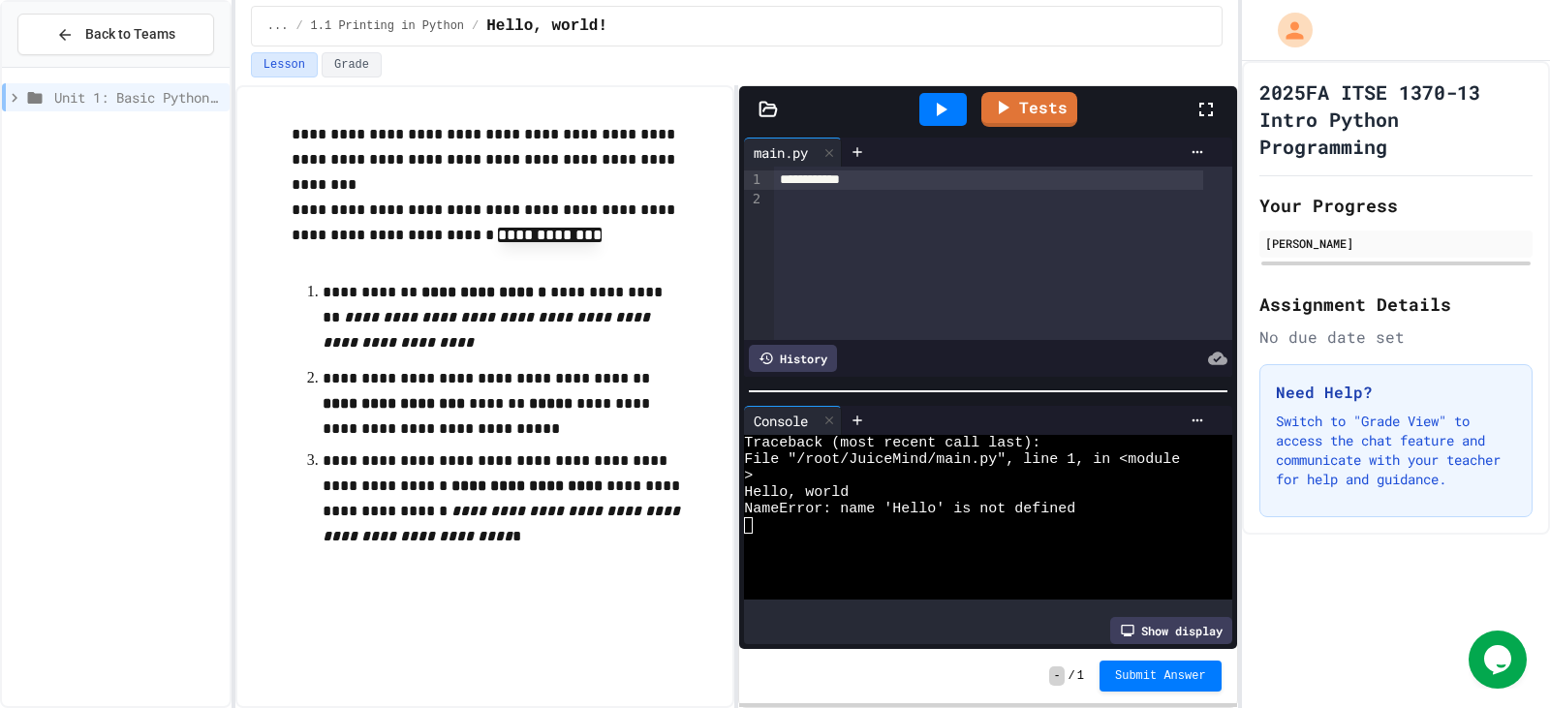
click at [891, 171] on div "**********" at bounding box center [989, 179] width 430 height 19
click at [960, 107] on div at bounding box center [942, 109] width 47 height 33
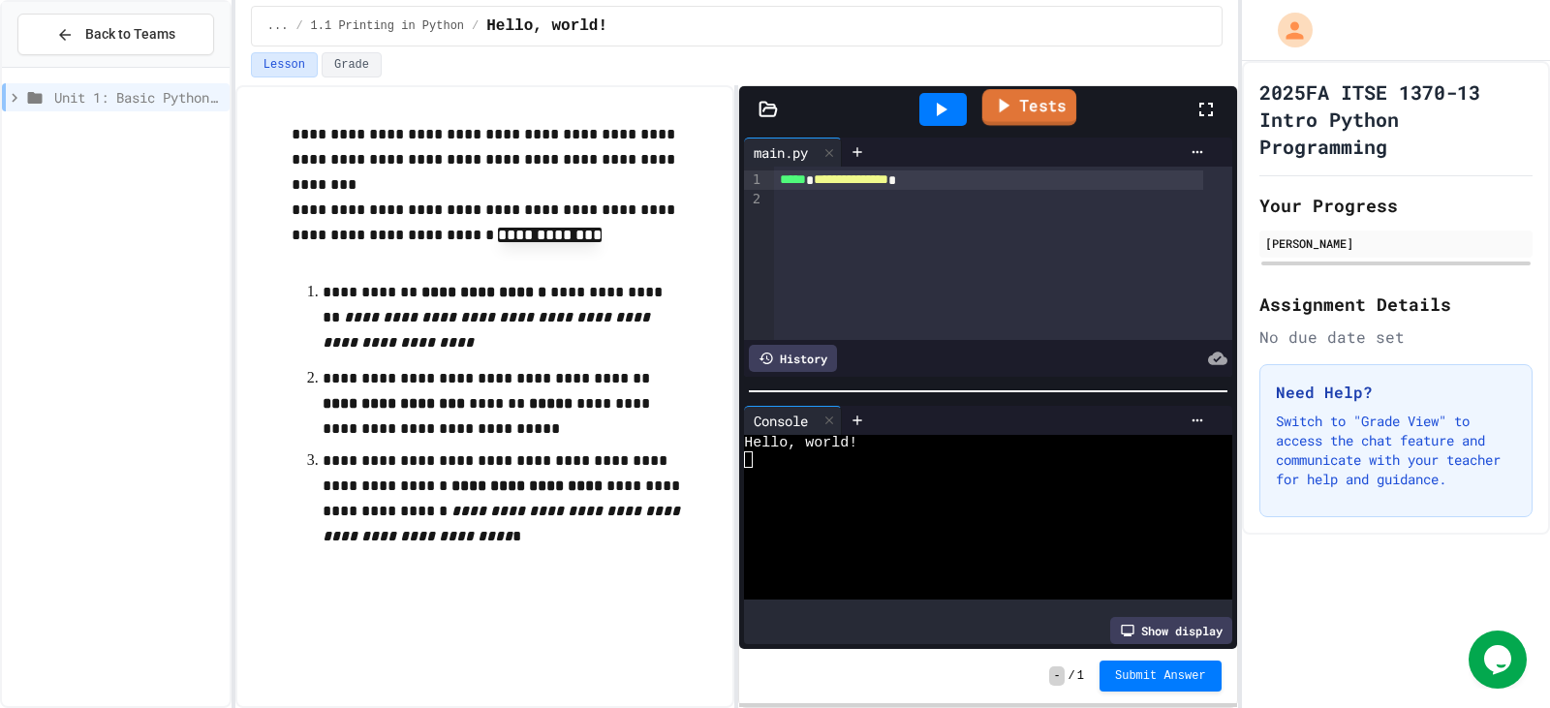
click at [1064, 124] on link "Tests" at bounding box center [1029, 107] width 94 height 37
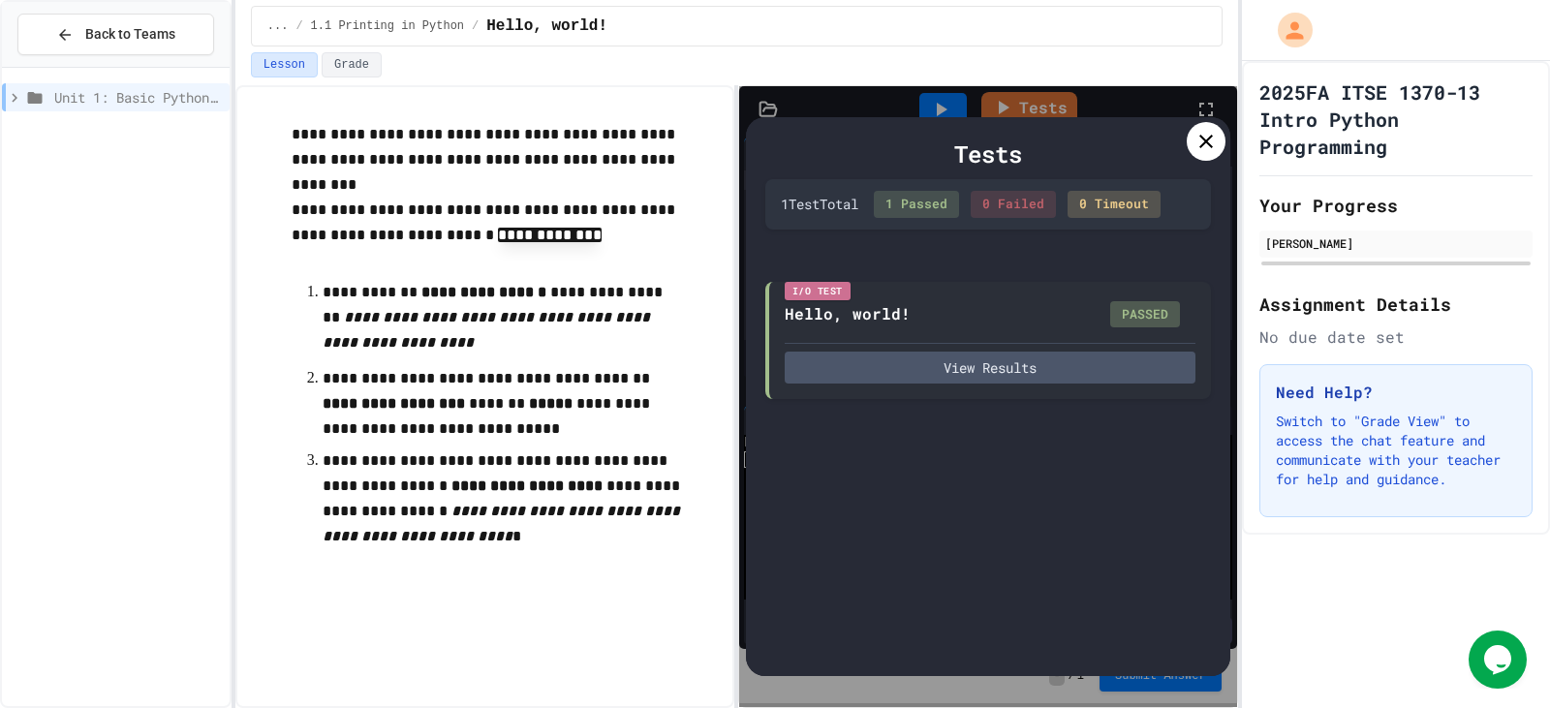
click at [1209, 151] on icon at bounding box center [1205, 141] width 23 height 23
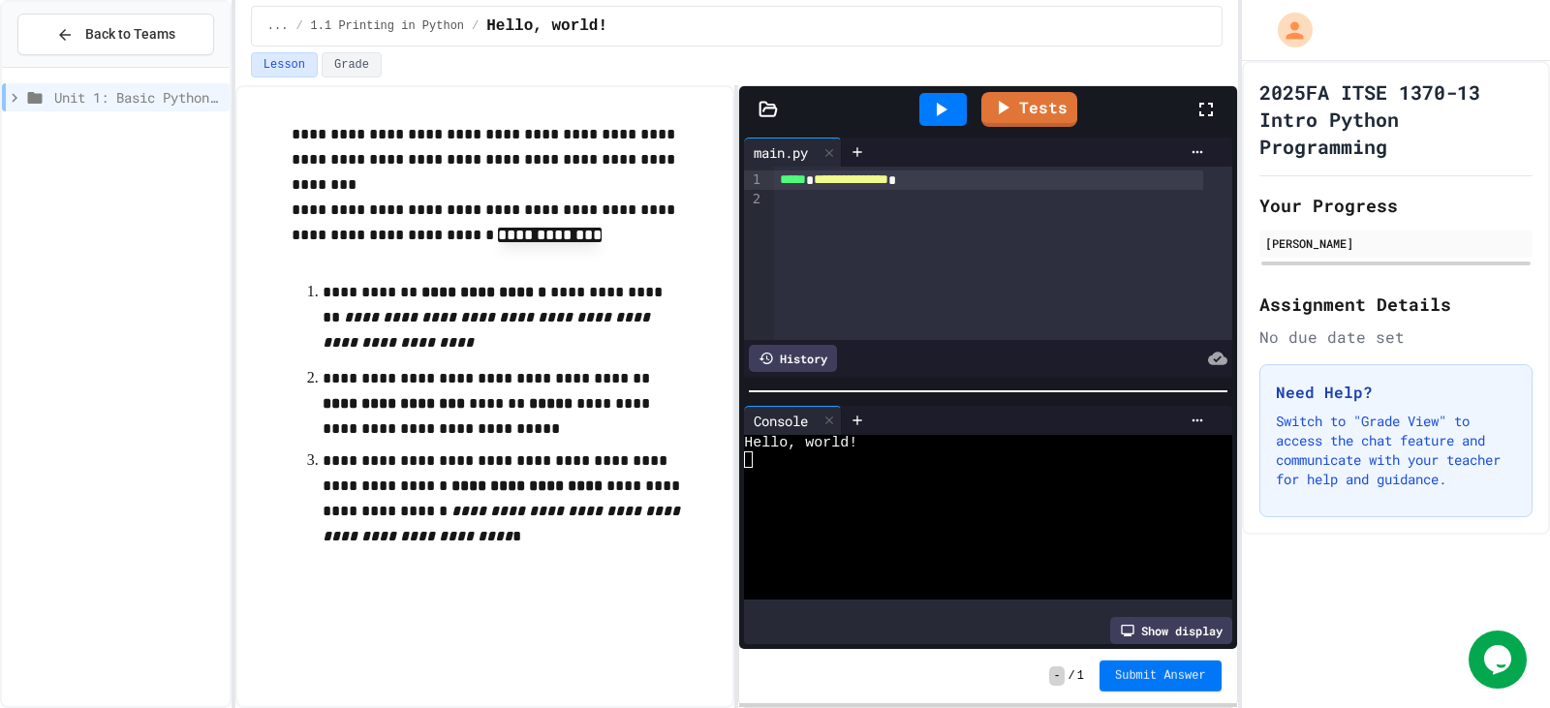
click at [1168, 673] on span "Submit Answer" at bounding box center [1160, 675] width 91 height 15
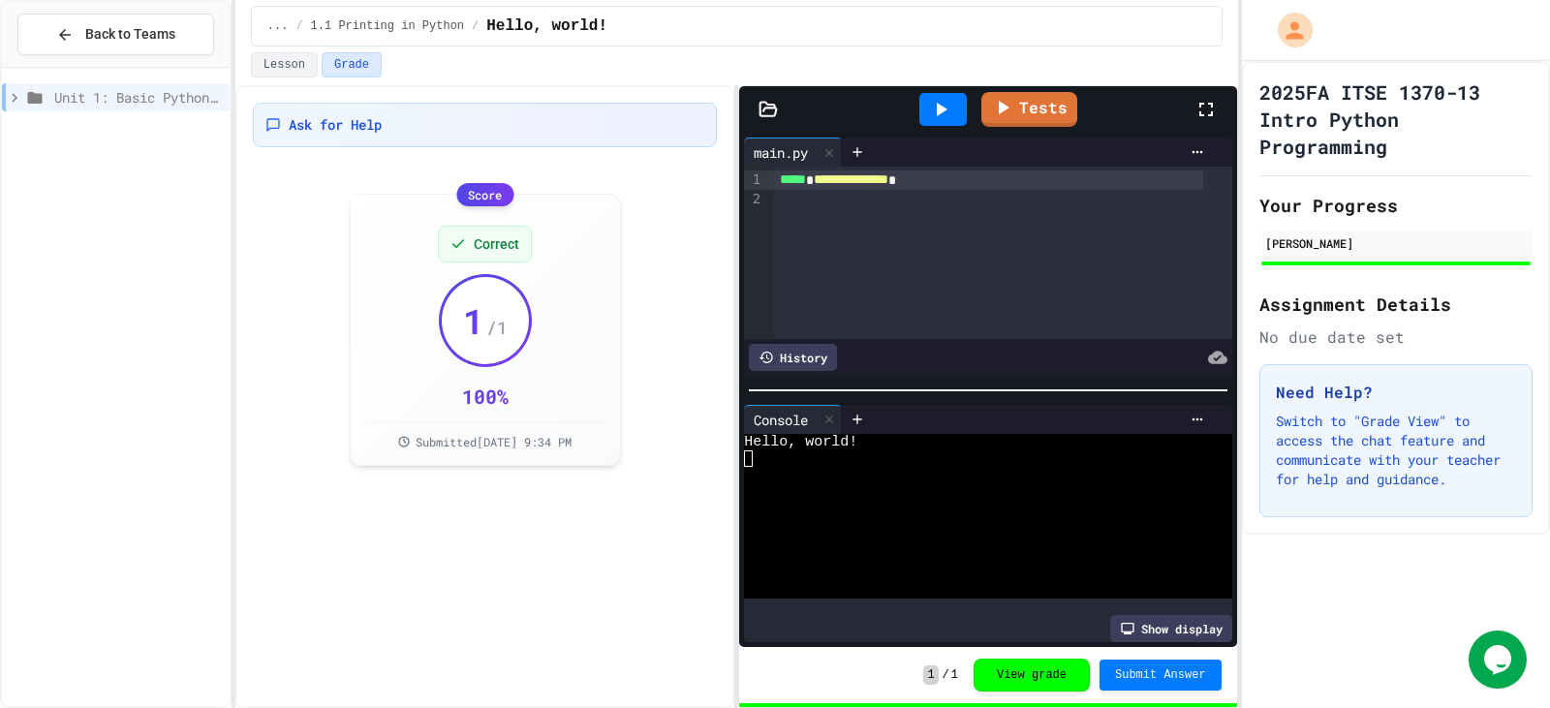
click at [17, 95] on icon at bounding box center [14, 97] width 17 height 17
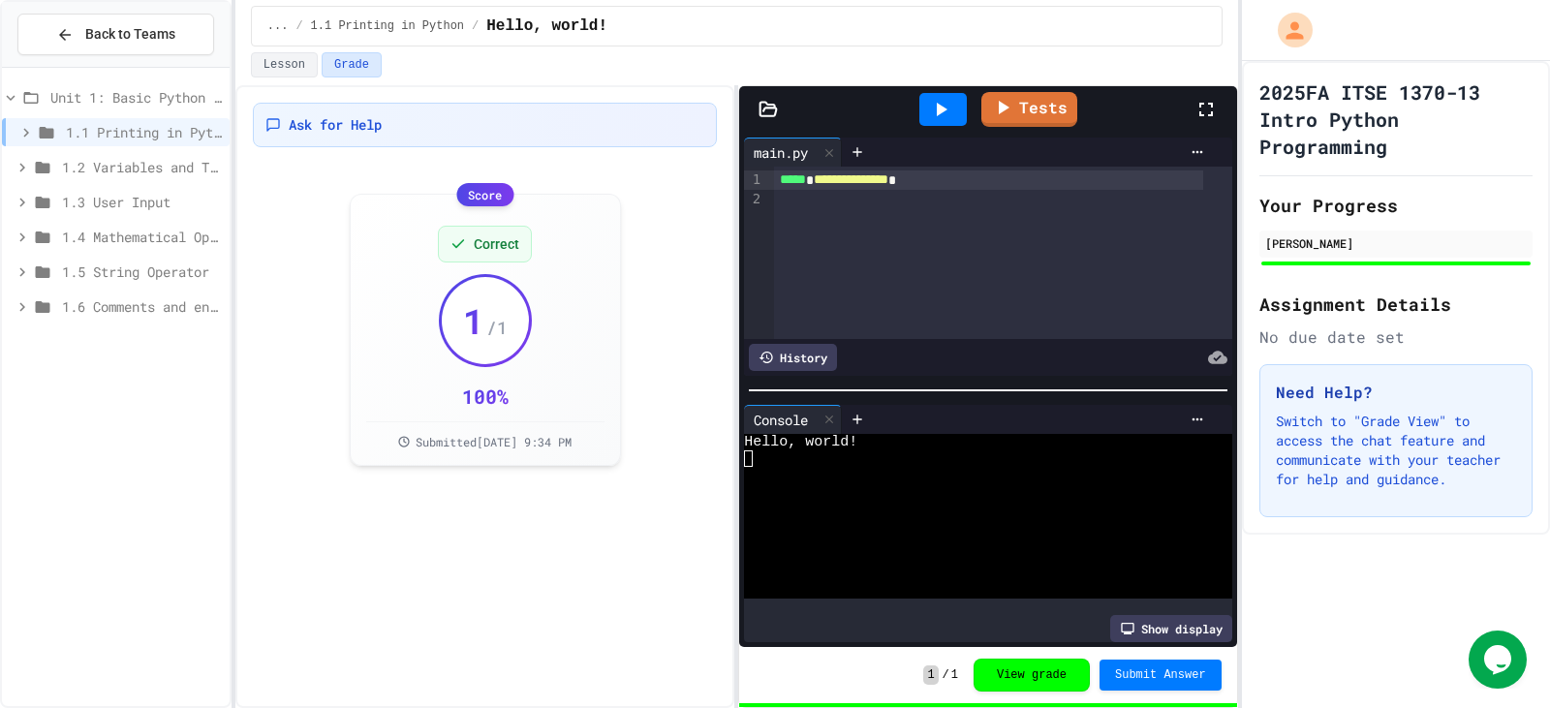
click at [90, 133] on span "1.1 Printing in Python" at bounding box center [144, 132] width 156 height 20
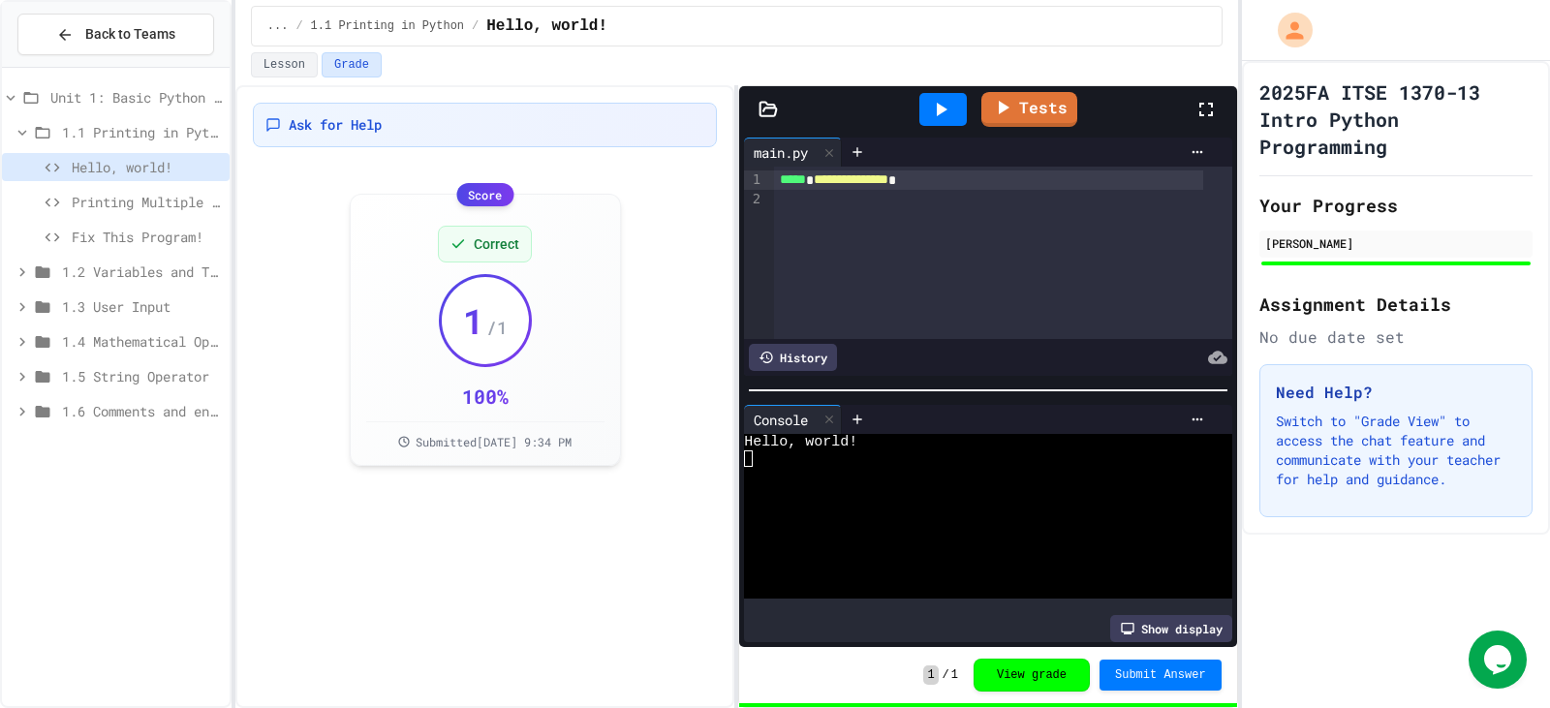
click at [114, 196] on span "Printing Multiple Lines" at bounding box center [147, 202] width 150 height 20
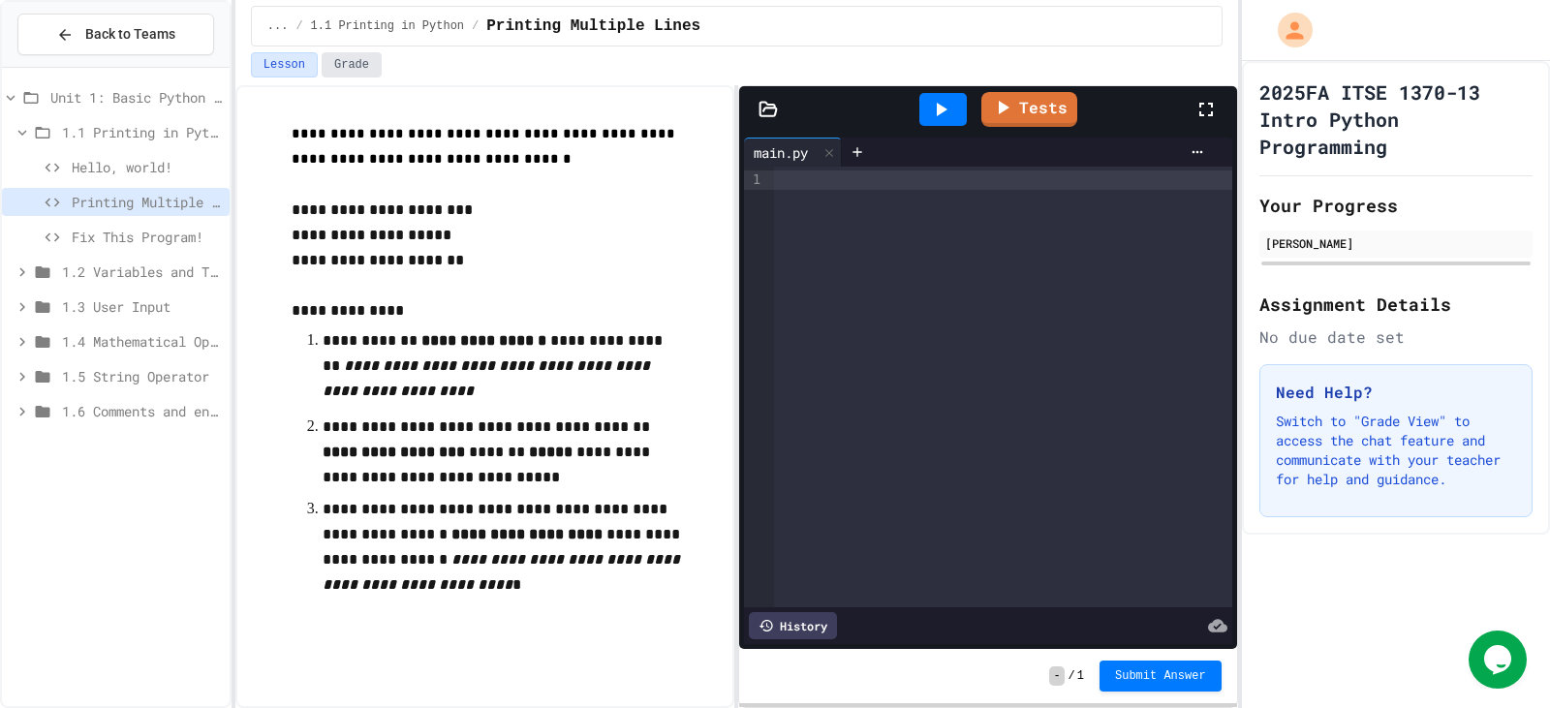
click at [336, 63] on button "Grade" at bounding box center [352, 64] width 60 height 25
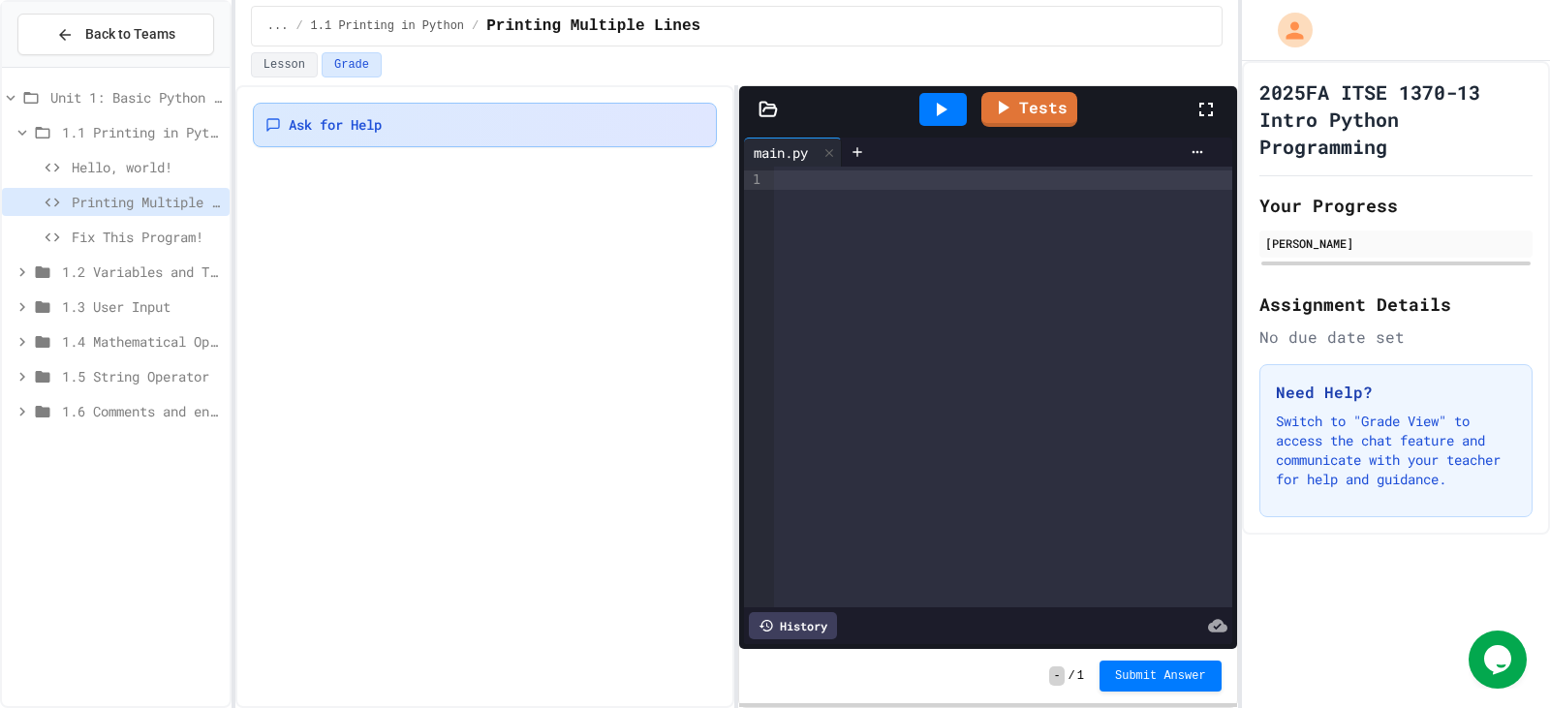
click at [333, 127] on span "Ask for Help" at bounding box center [335, 124] width 93 height 19
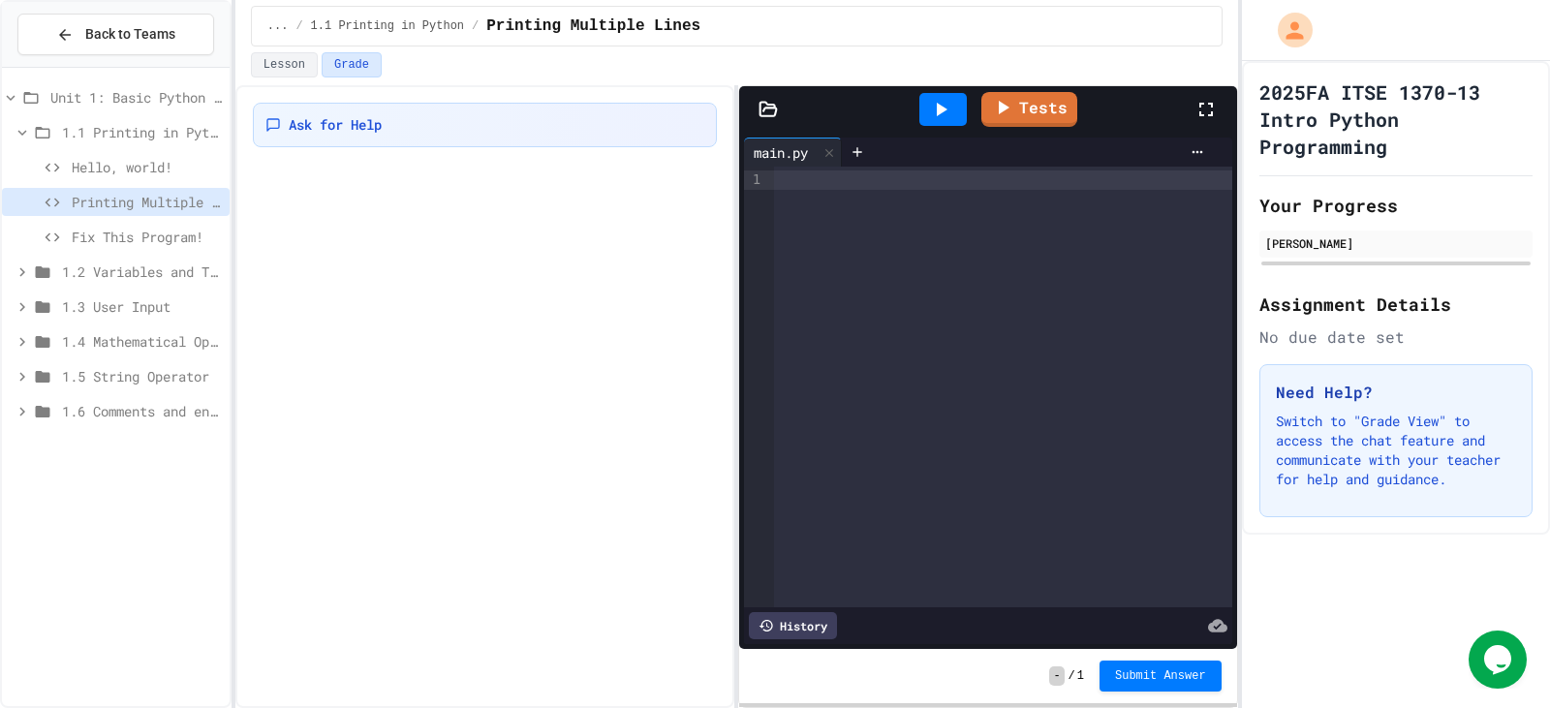
click at [287, 73] on button "Lesson" at bounding box center [284, 64] width 67 height 25
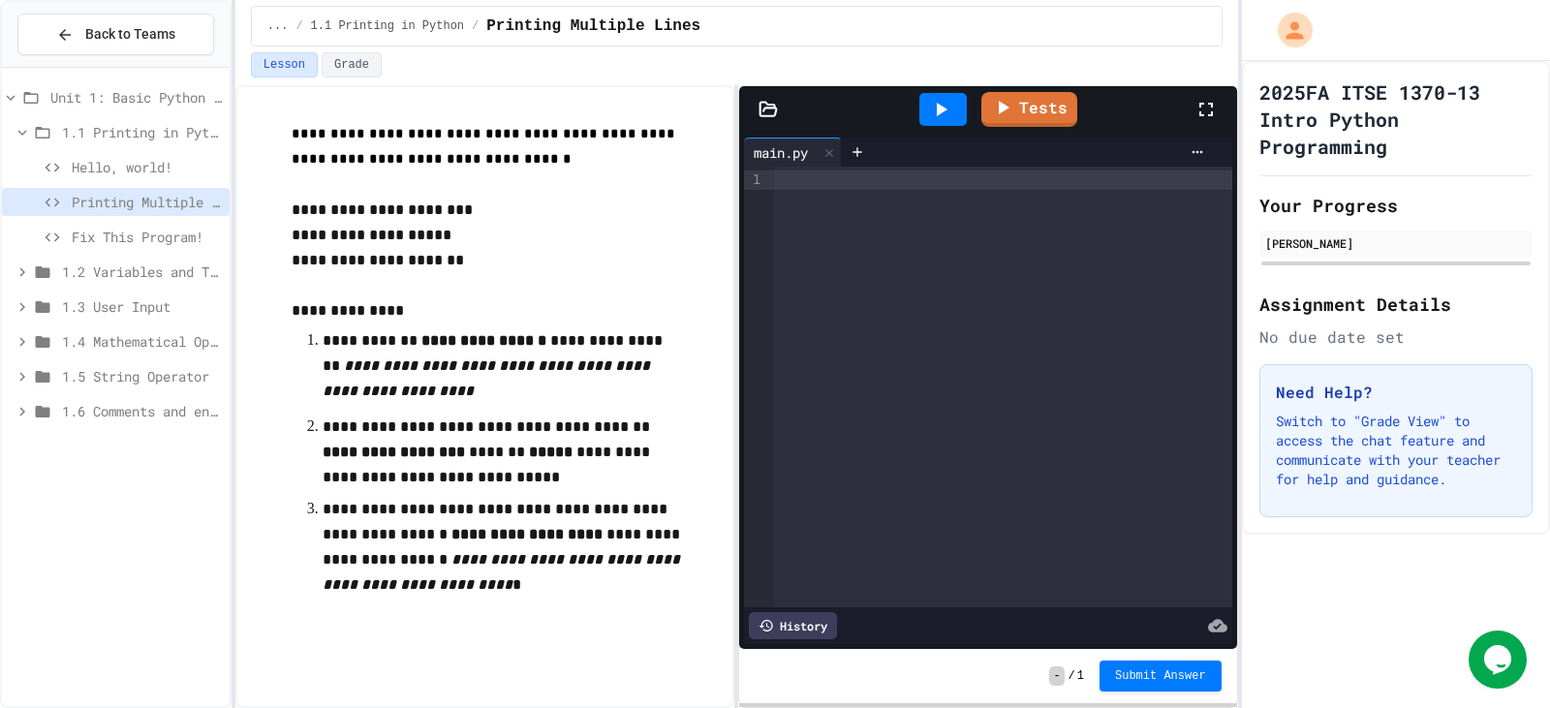
click at [806, 189] on div at bounding box center [1003, 179] width 458 height 19
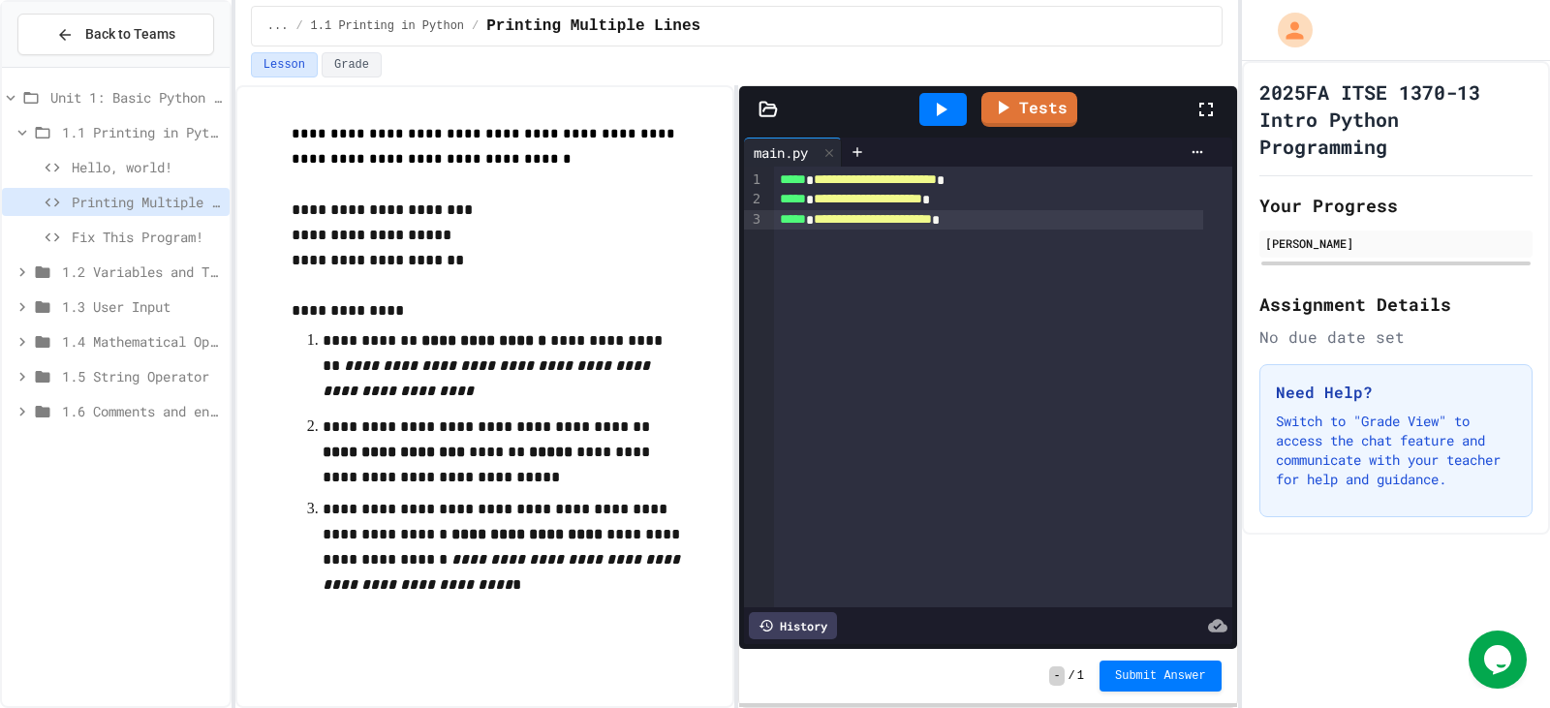
click at [938, 120] on icon at bounding box center [940, 109] width 23 height 23
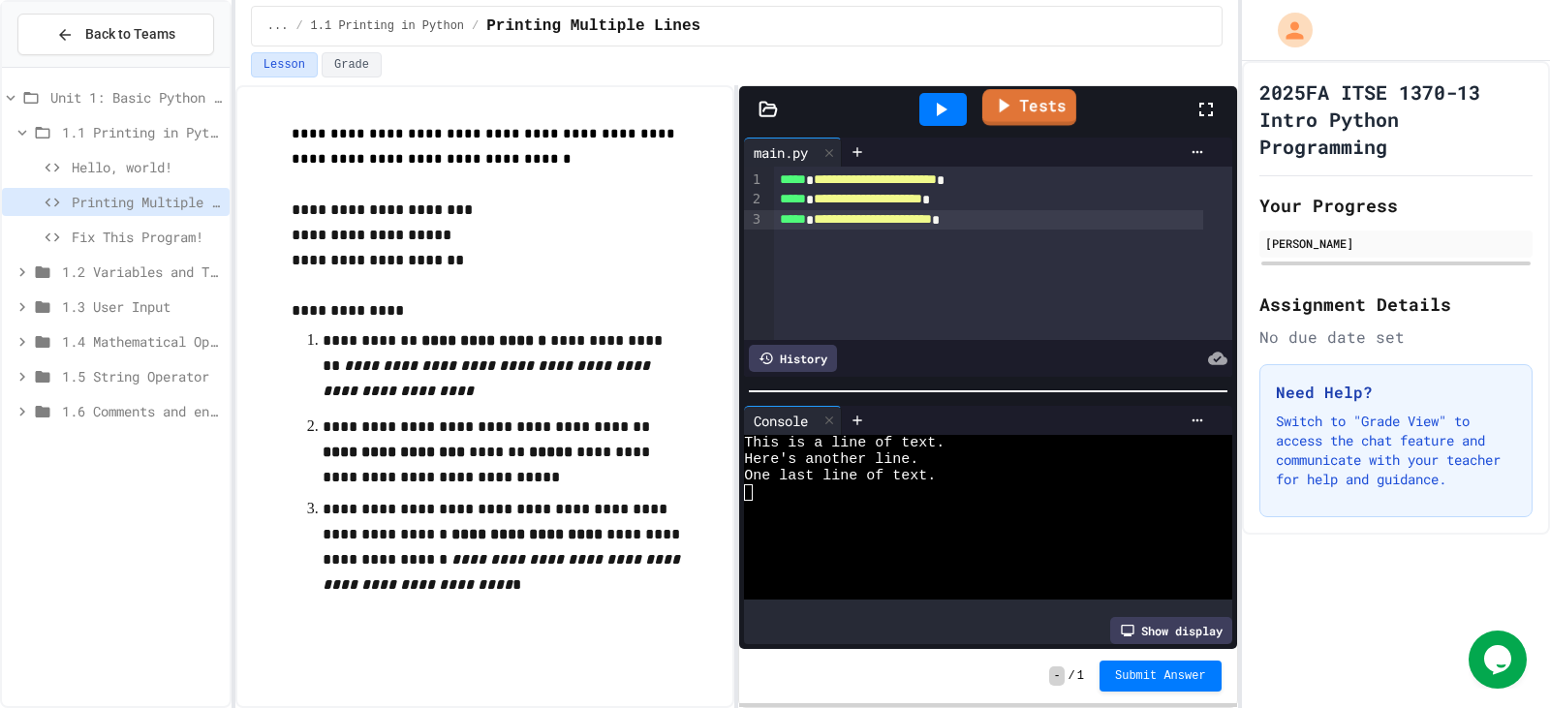
click at [1009, 104] on icon at bounding box center [1003, 105] width 23 height 24
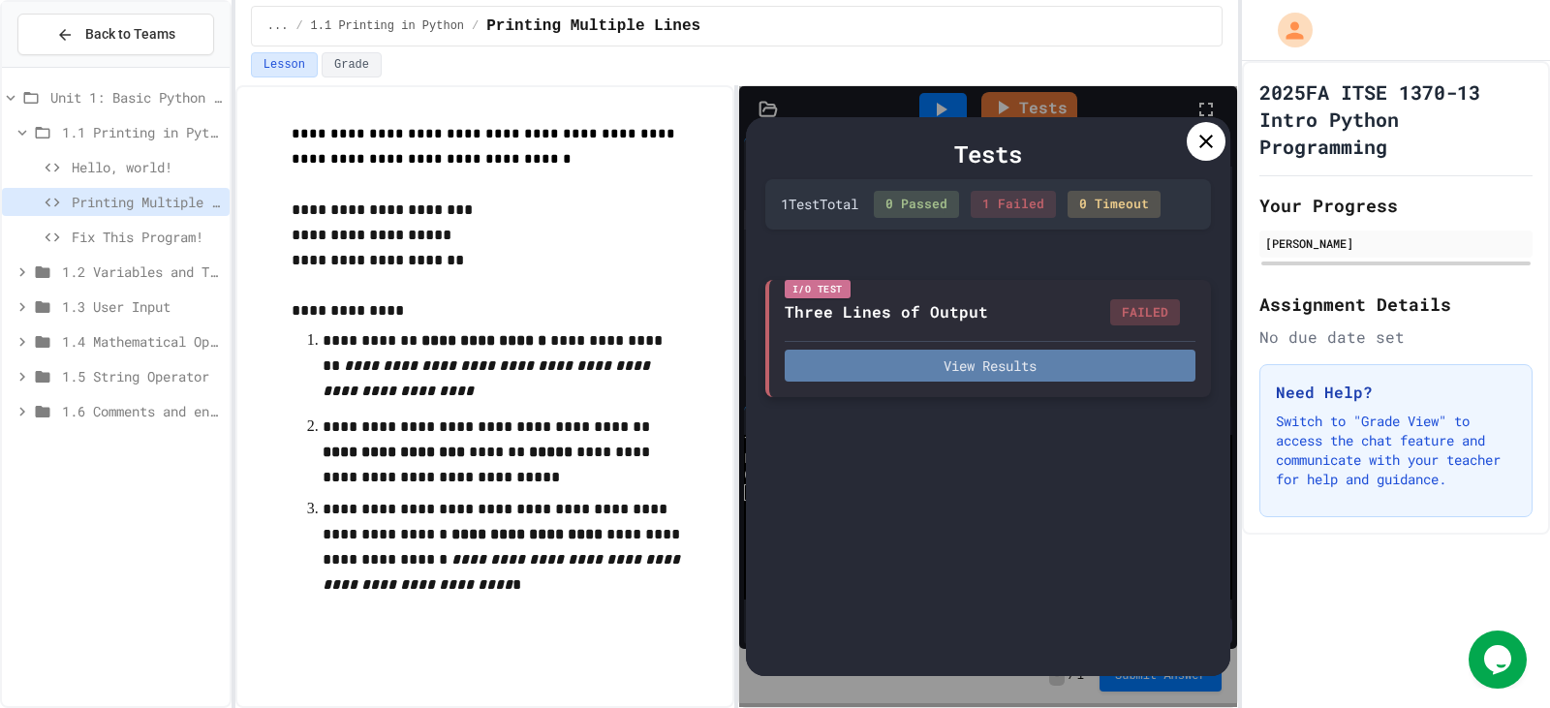
click at [1054, 370] on button "View Results" at bounding box center [990, 366] width 411 height 32
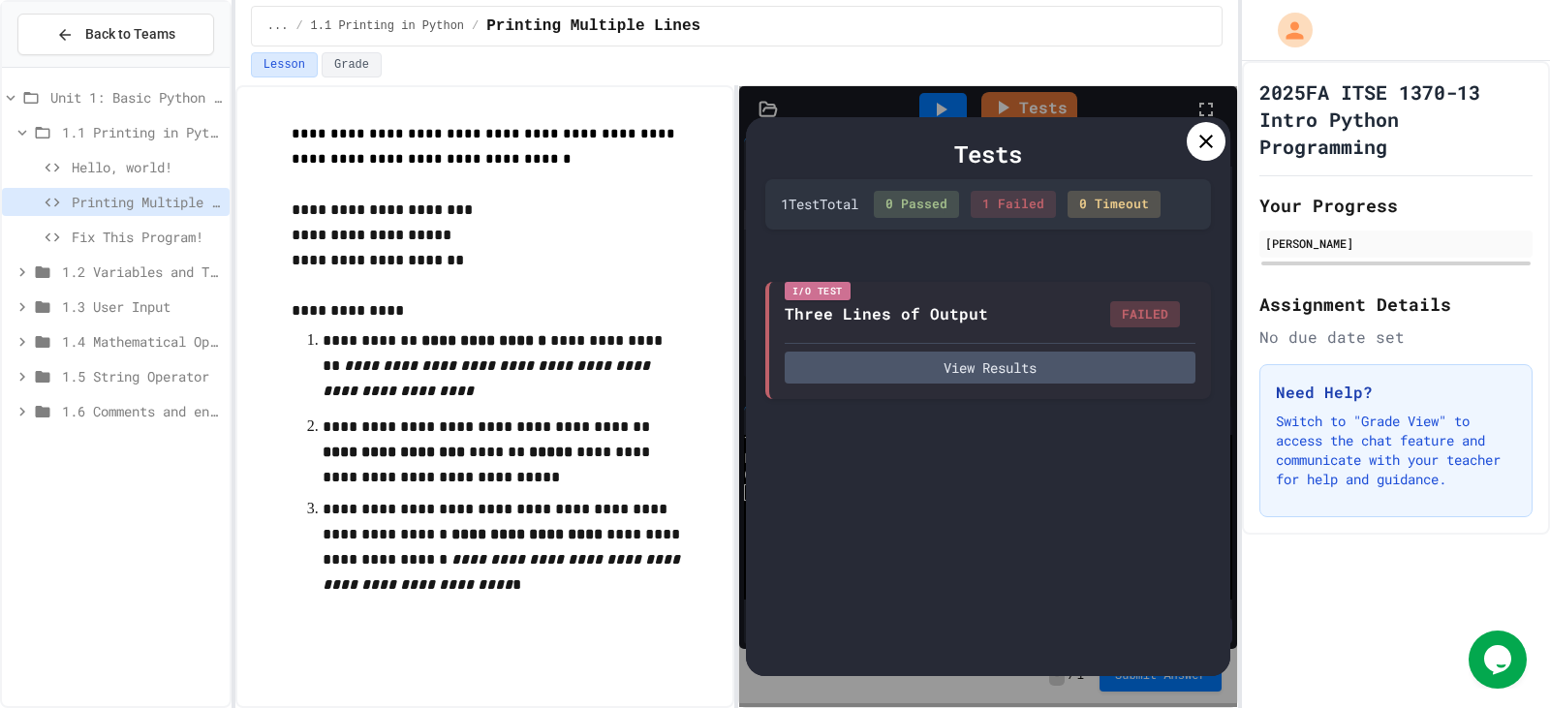
click at [1207, 148] on icon at bounding box center [1205, 141] width 23 height 23
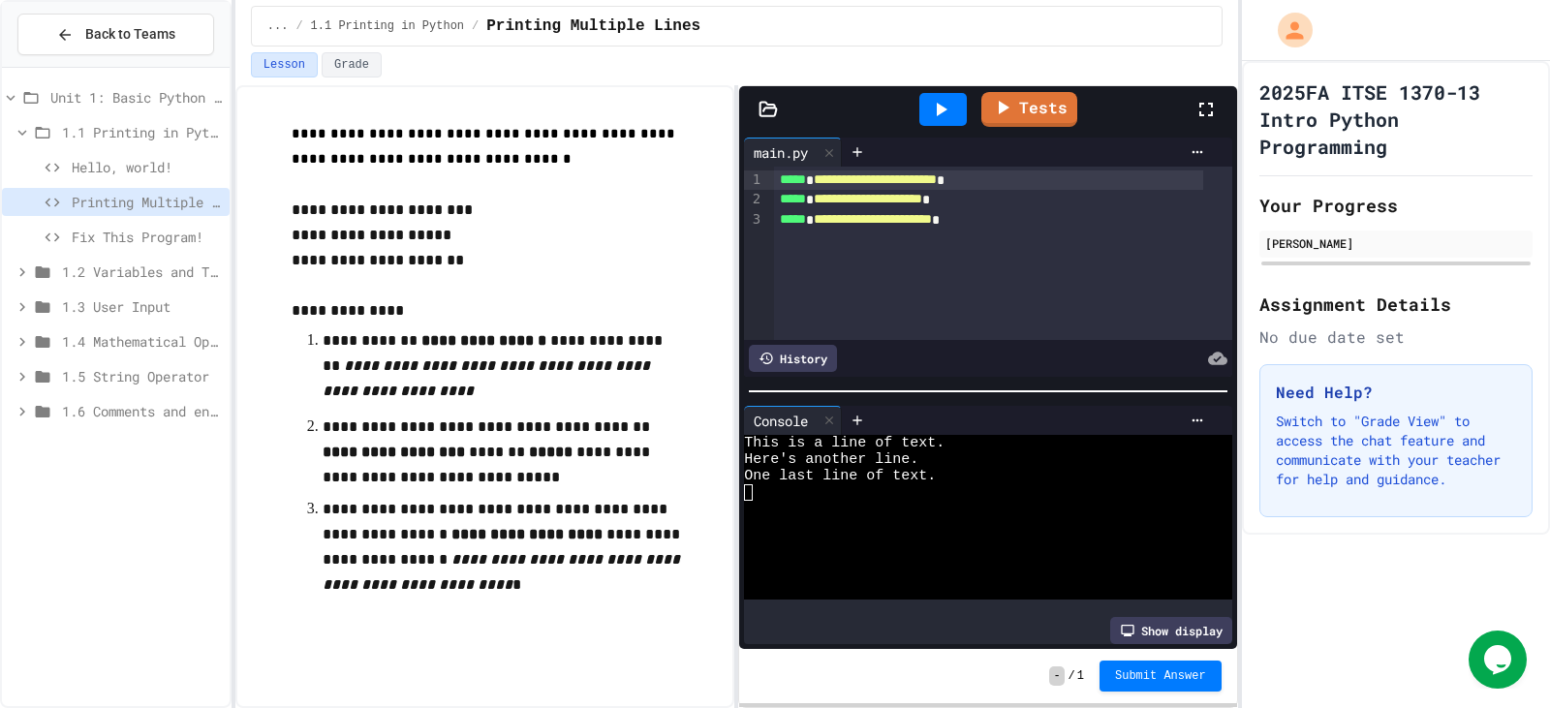
click at [937, 179] on span "**********" at bounding box center [875, 179] width 123 height 14
click at [944, 114] on icon at bounding box center [940, 109] width 23 height 23
click at [1022, 97] on link "Tests" at bounding box center [1028, 107] width 95 height 37
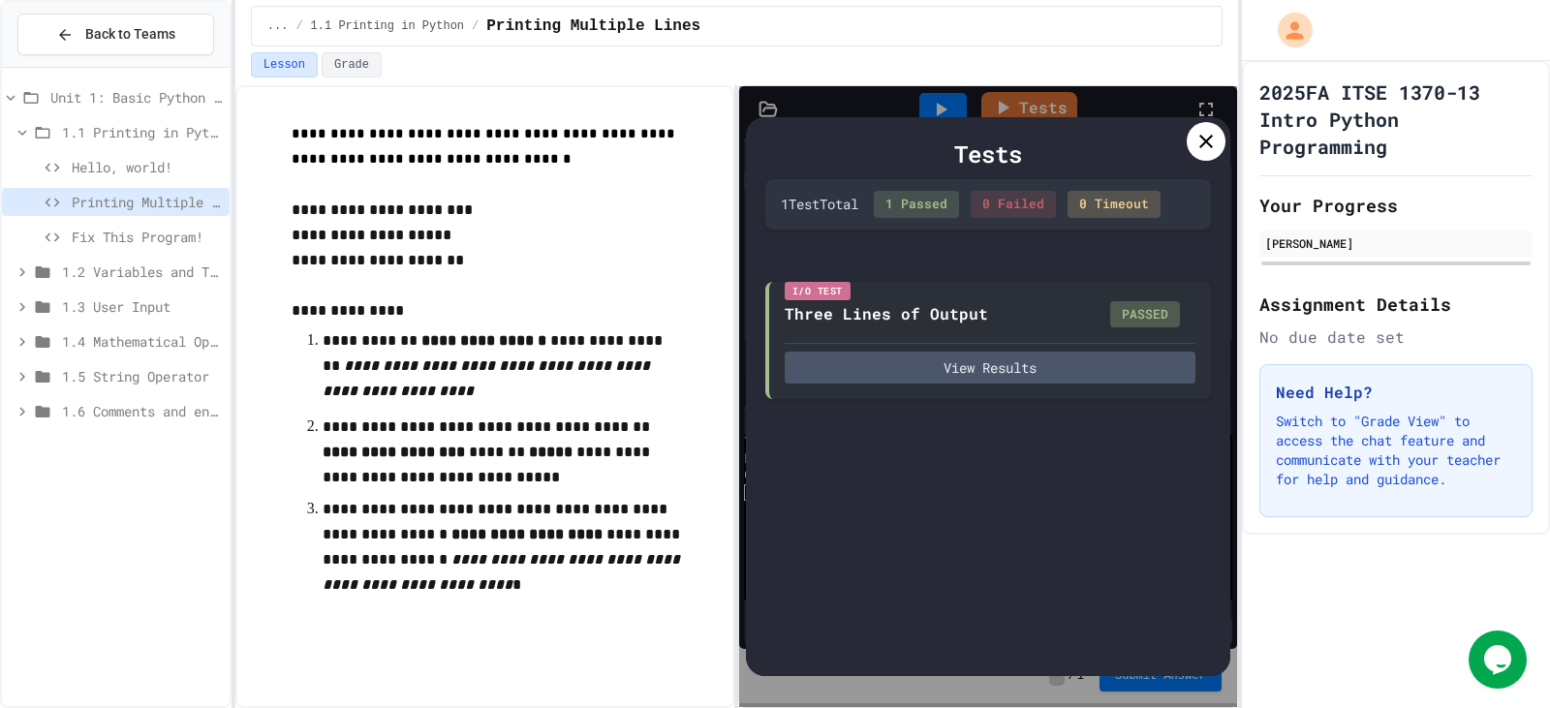
click at [1205, 143] on icon at bounding box center [1206, 142] width 14 height 14
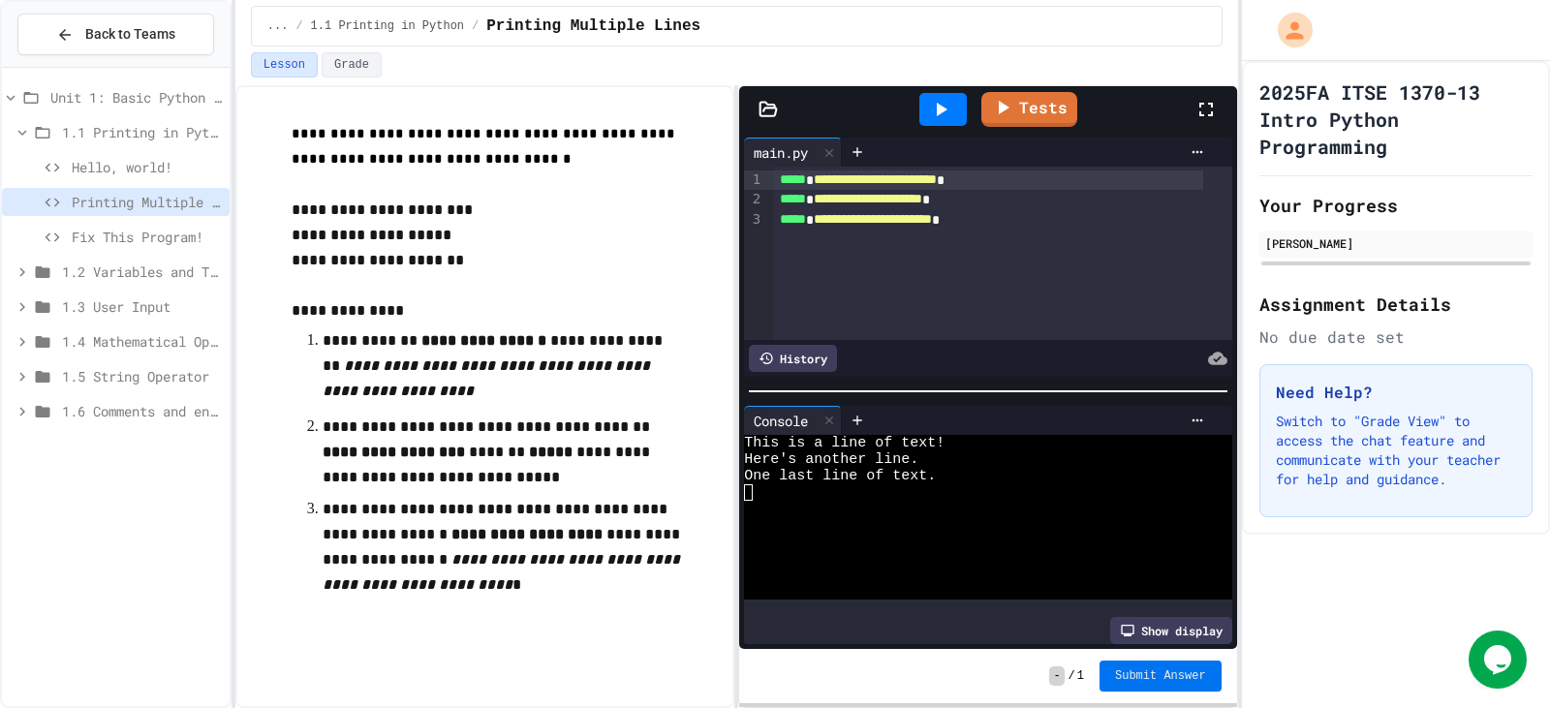
click at [1144, 674] on span "Submit Answer" at bounding box center [1160, 675] width 91 height 15
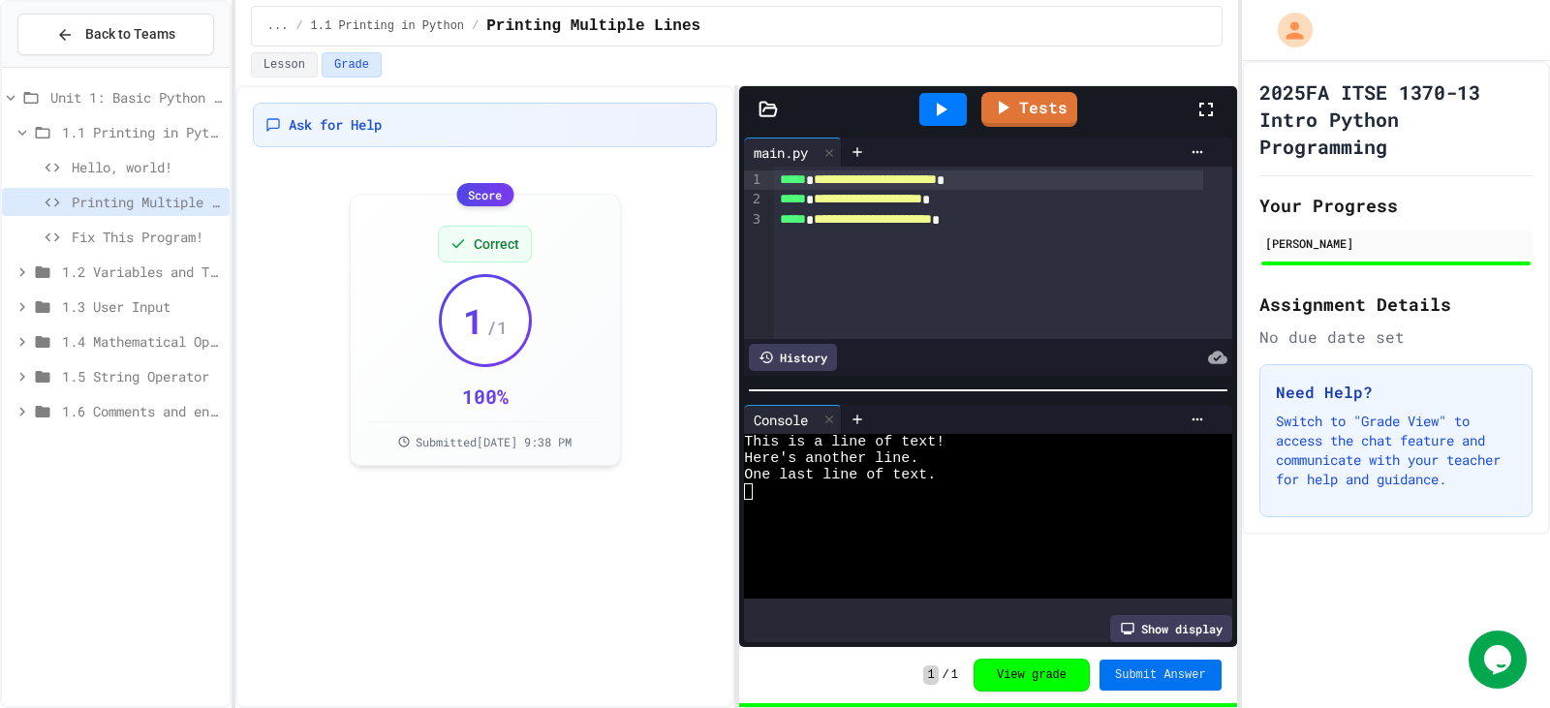
click at [1169, 672] on span "Submit Answer" at bounding box center [1160, 674] width 91 height 15
click at [179, 155] on div "Hello, world!" at bounding box center [116, 167] width 228 height 28
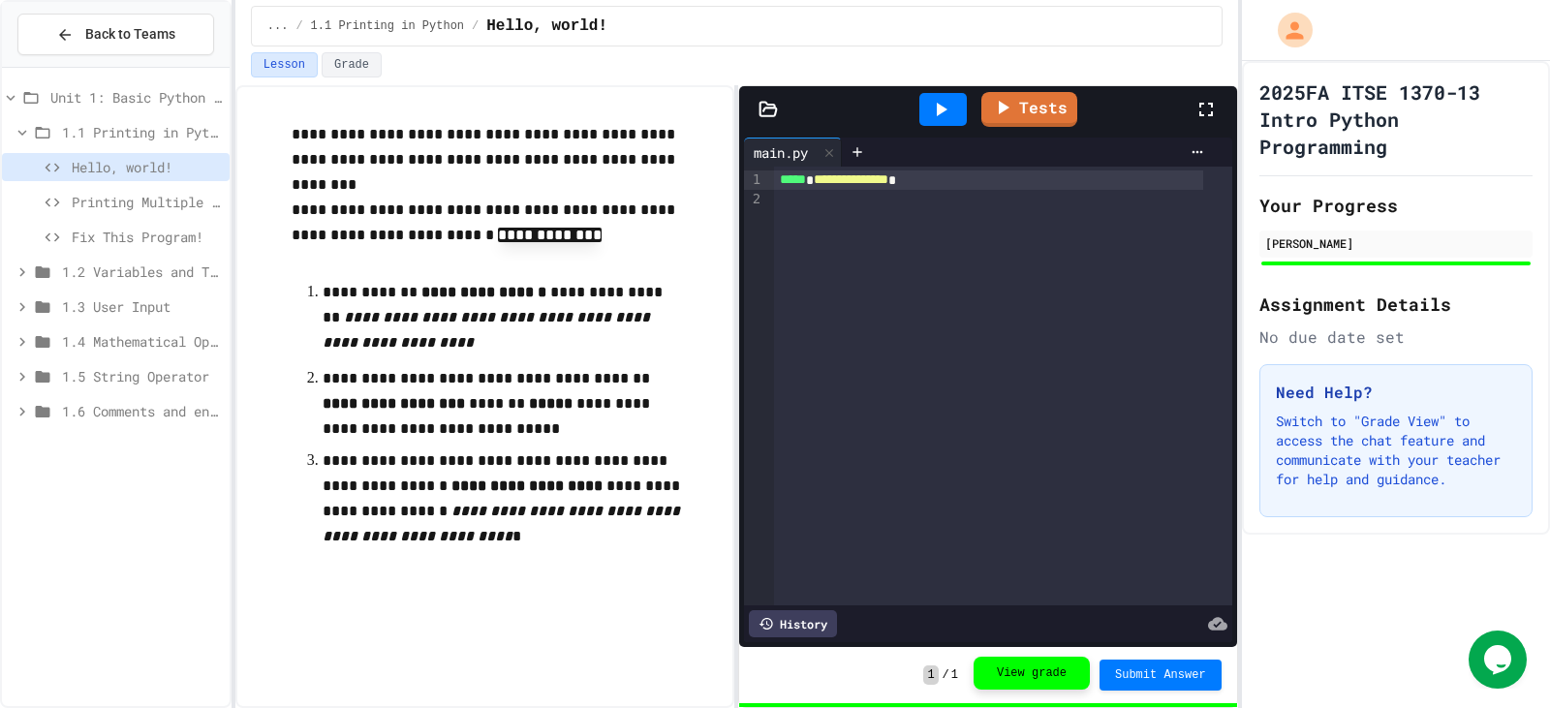
click at [1048, 676] on button "View grade" at bounding box center [1032, 673] width 116 height 33
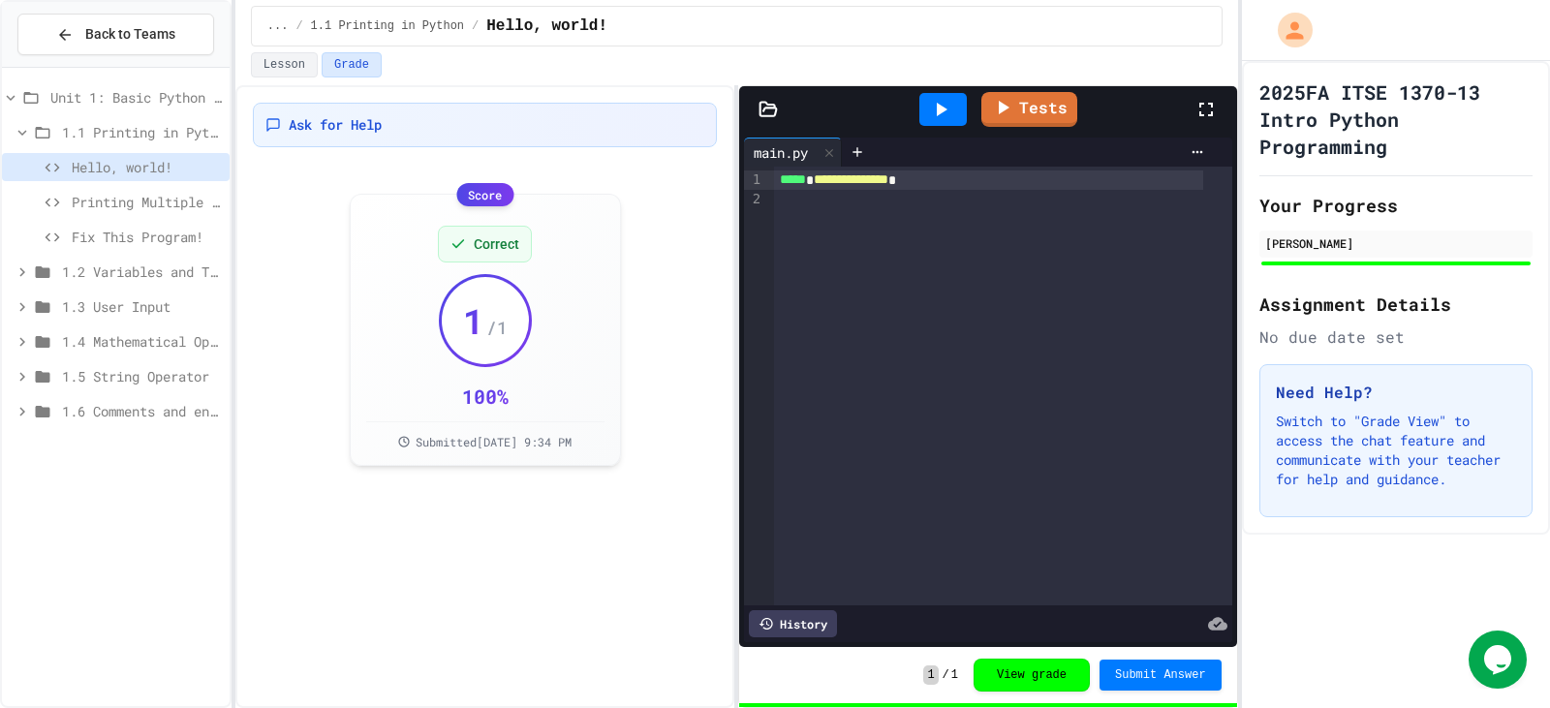
click at [158, 188] on div "Printing Multiple Lines" at bounding box center [116, 202] width 228 height 28
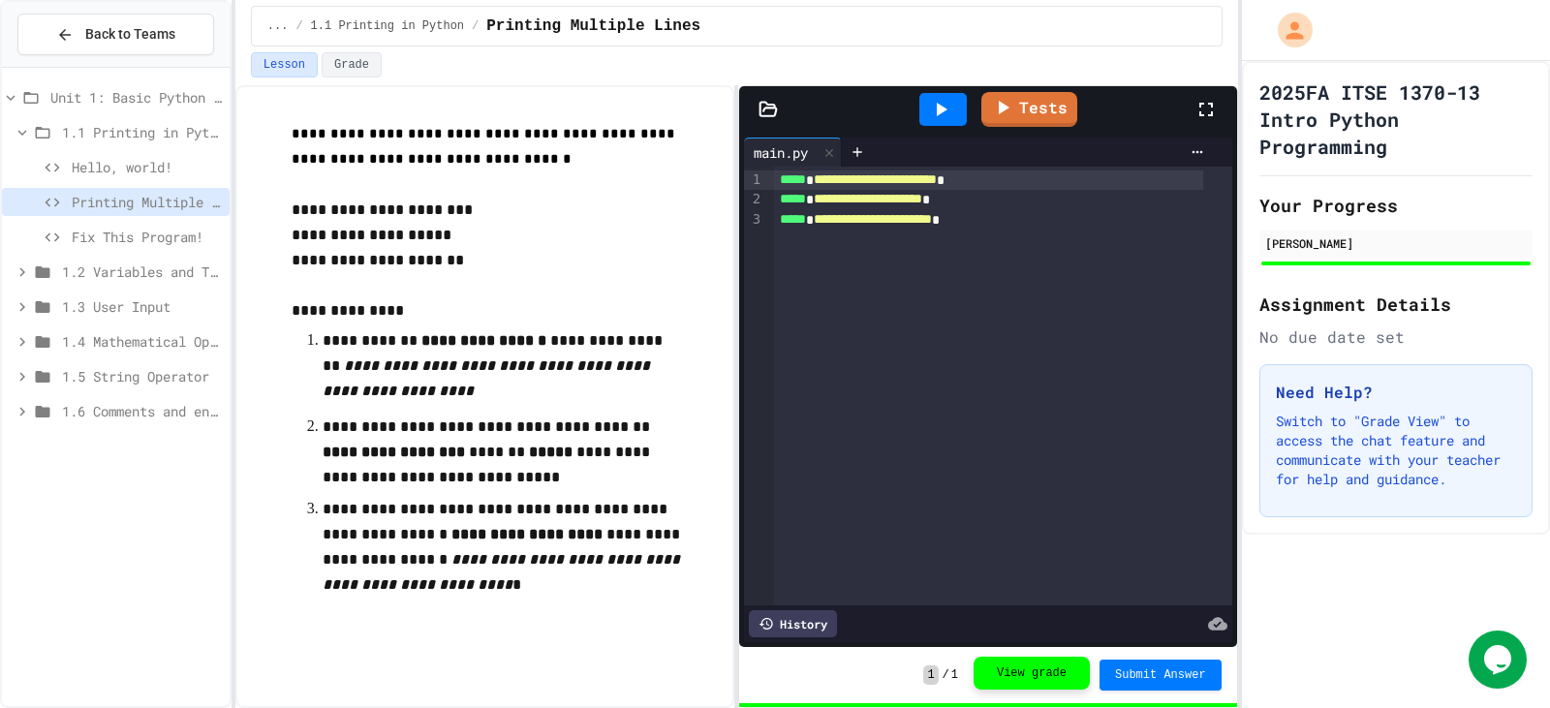
click at [1018, 665] on button "View grade" at bounding box center [1032, 673] width 116 height 33
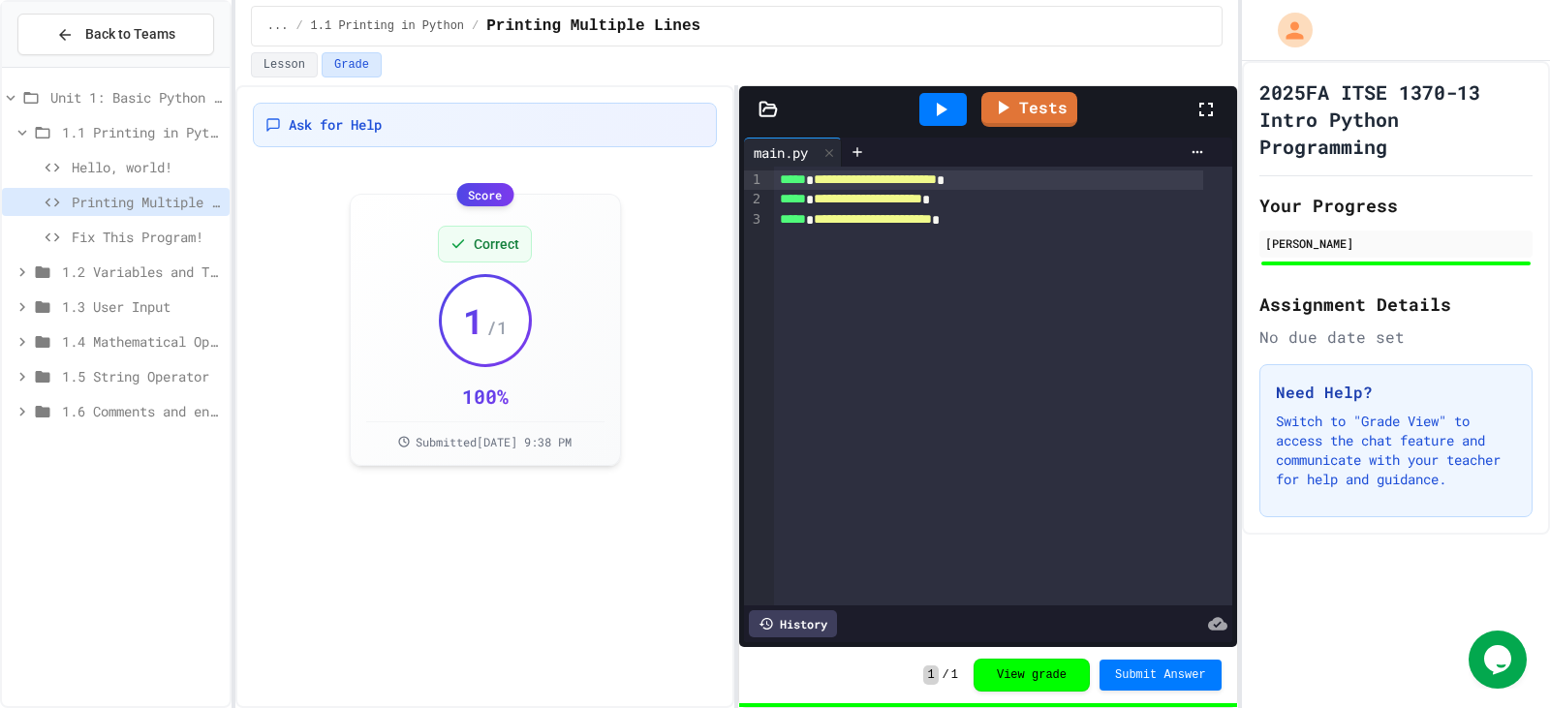
click at [130, 243] on span "Fix This Program!" at bounding box center [147, 237] width 150 height 20
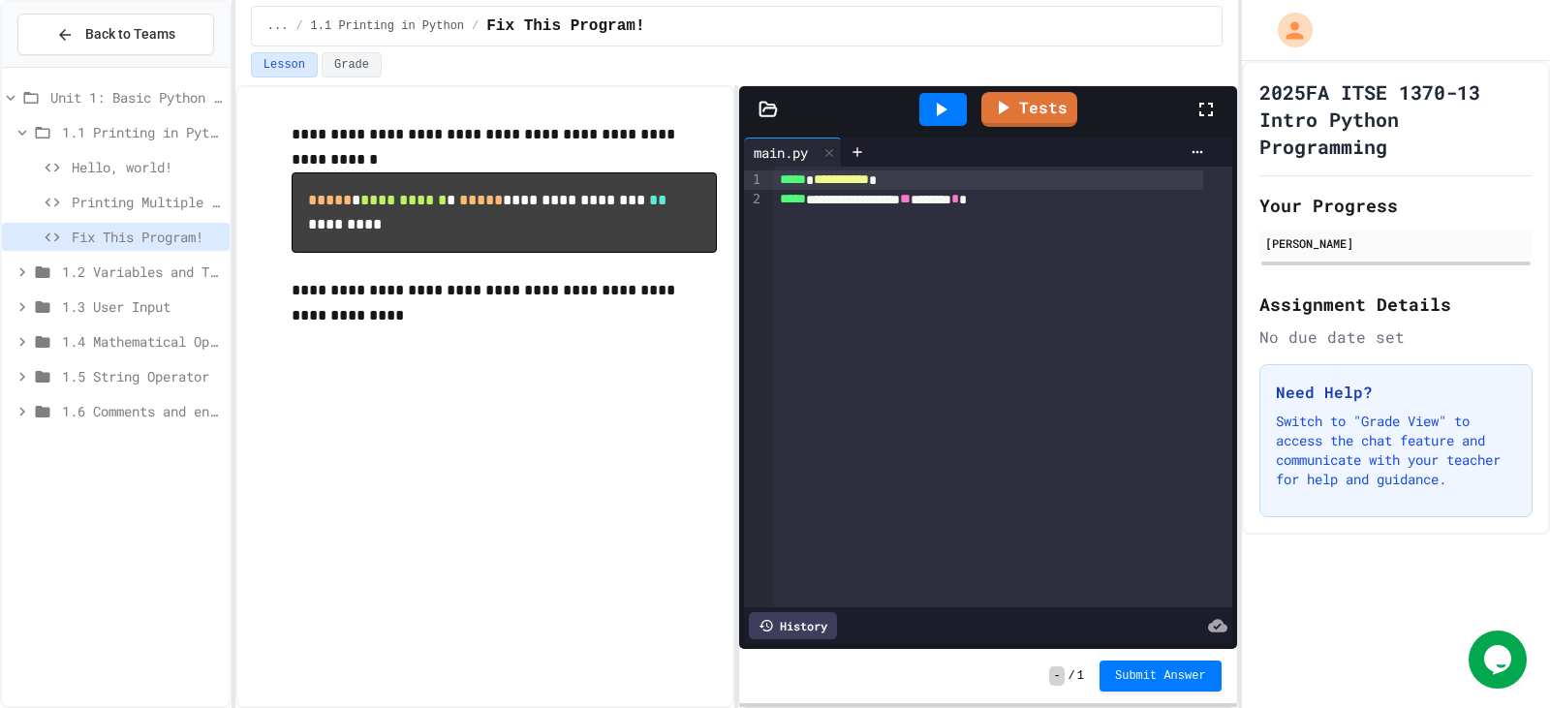
click at [944, 108] on icon at bounding box center [942, 110] width 11 height 14
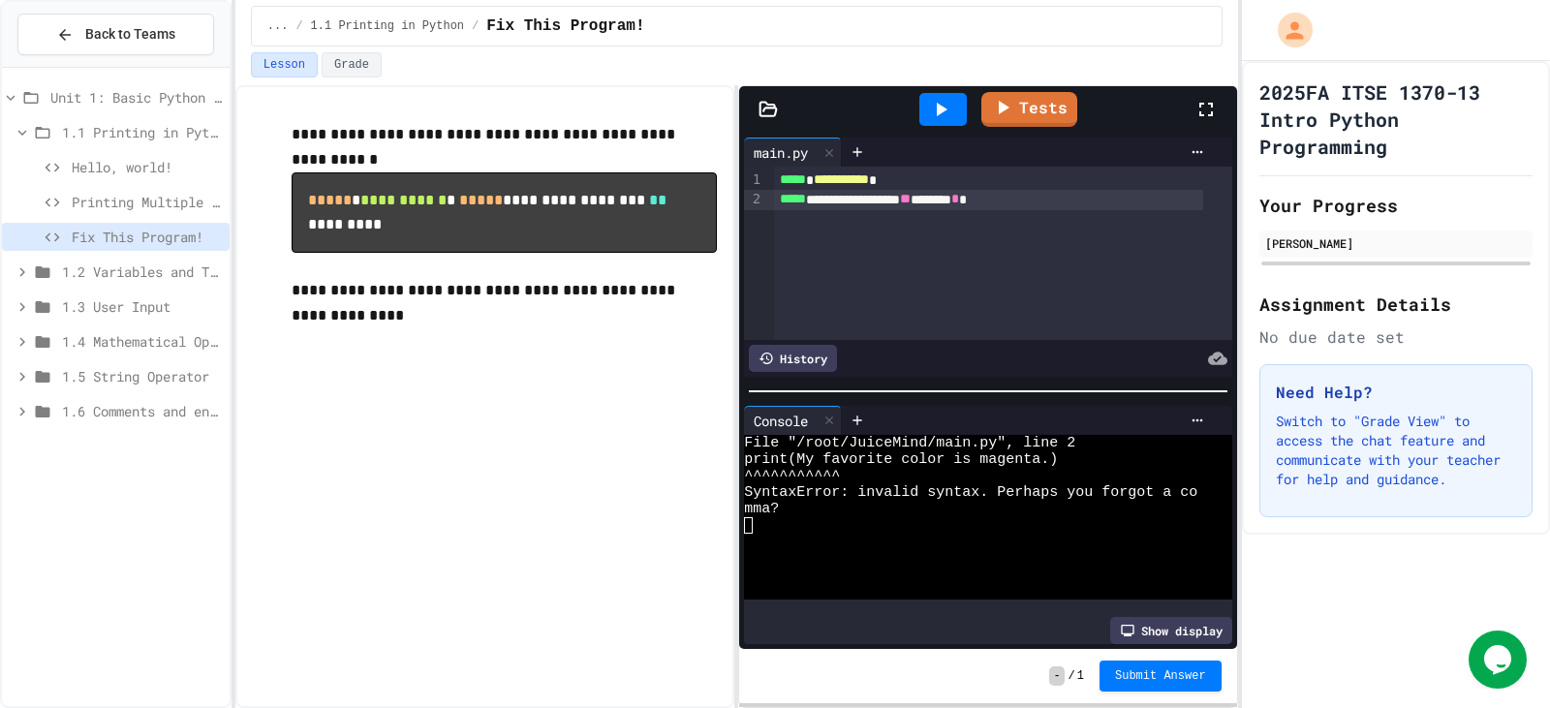
click at [950, 202] on div "**********" at bounding box center [989, 199] width 430 height 19
click at [947, 97] on div at bounding box center [942, 109] width 47 height 33
click at [954, 203] on div "**********" at bounding box center [989, 199] width 430 height 19
click at [821, 197] on div "**********" at bounding box center [989, 199] width 430 height 19
click at [942, 108] on icon at bounding box center [942, 110] width 11 height 14
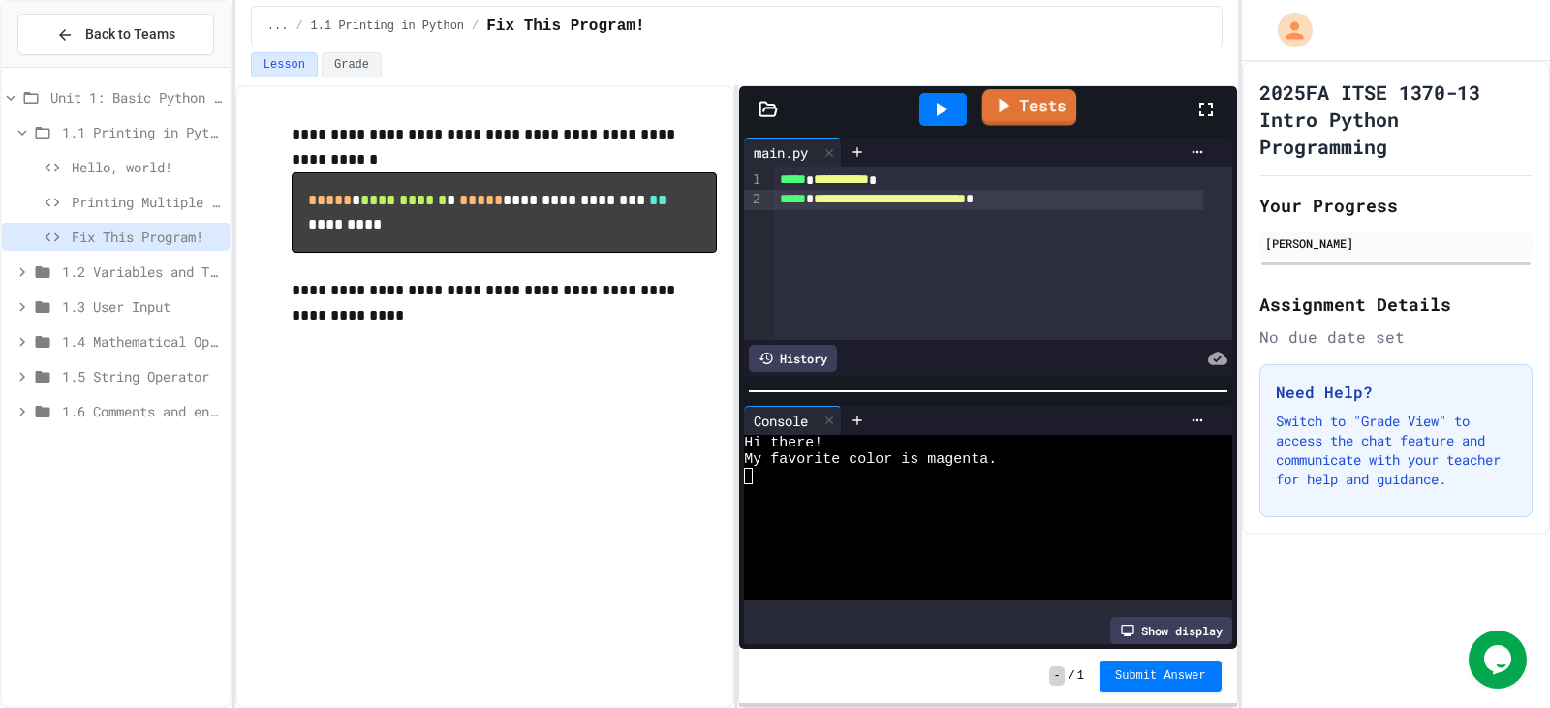
click at [1044, 108] on link "Tests" at bounding box center [1029, 107] width 95 height 37
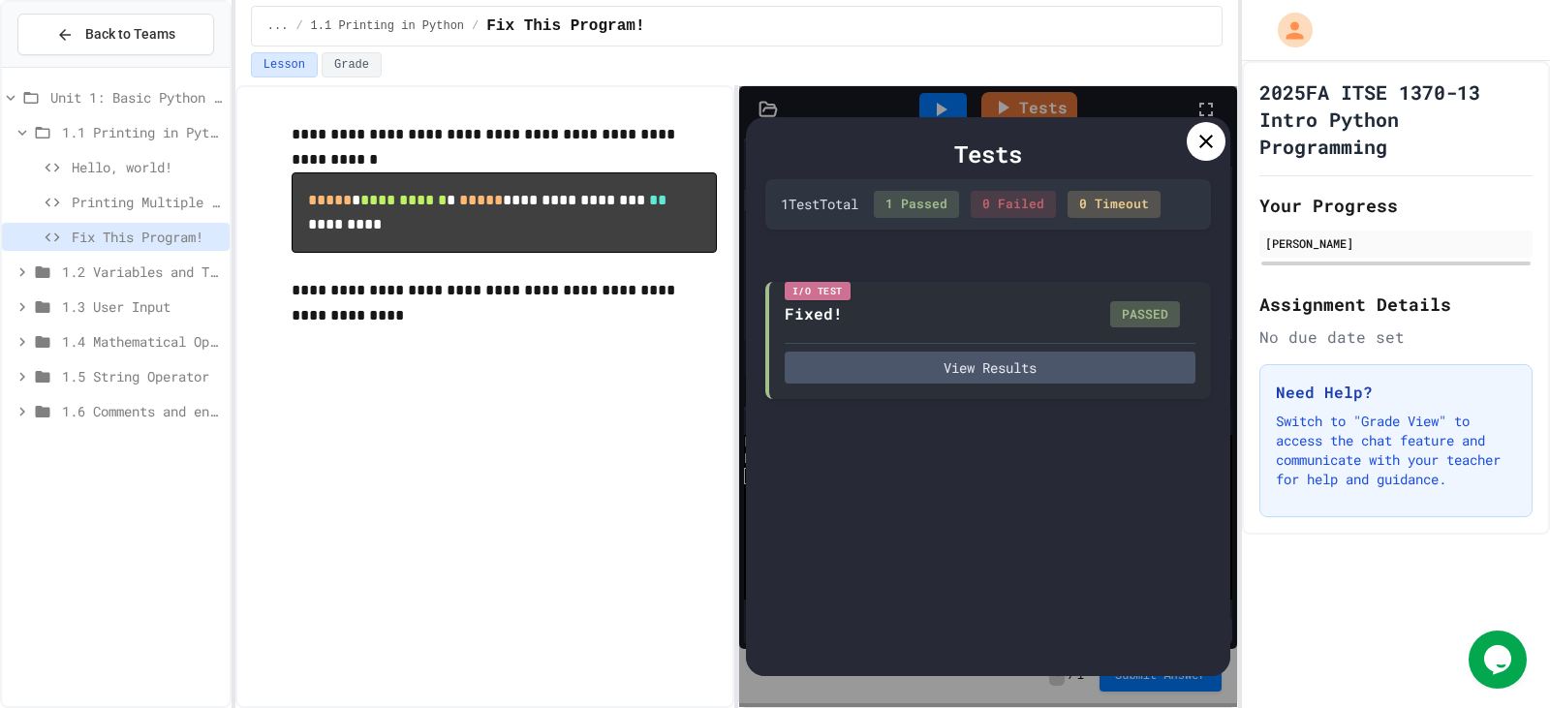
click at [1206, 151] on icon at bounding box center [1205, 141] width 23 height 23
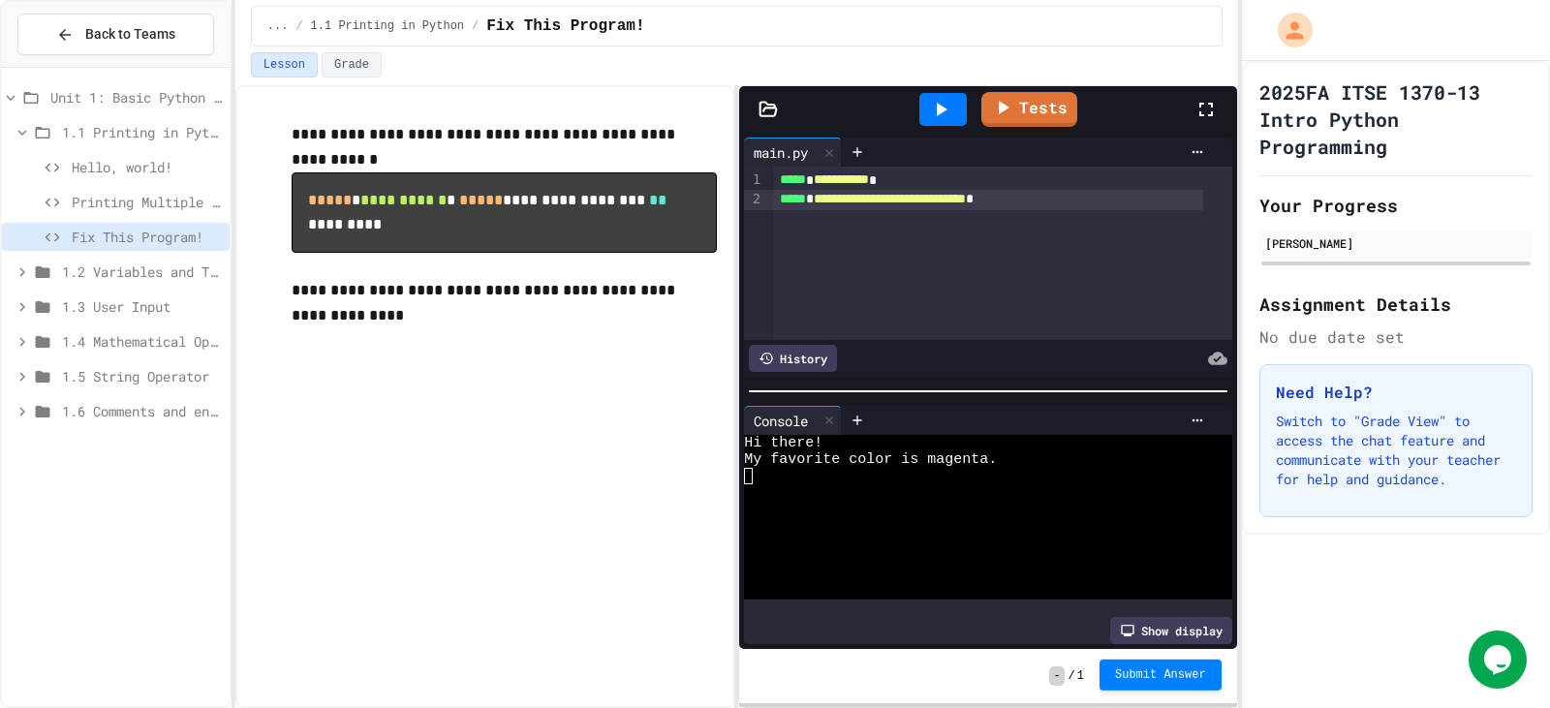
click at [1147, 670] on span "Submit Answer" at bounding box center [1160, 674] width 91 height 15
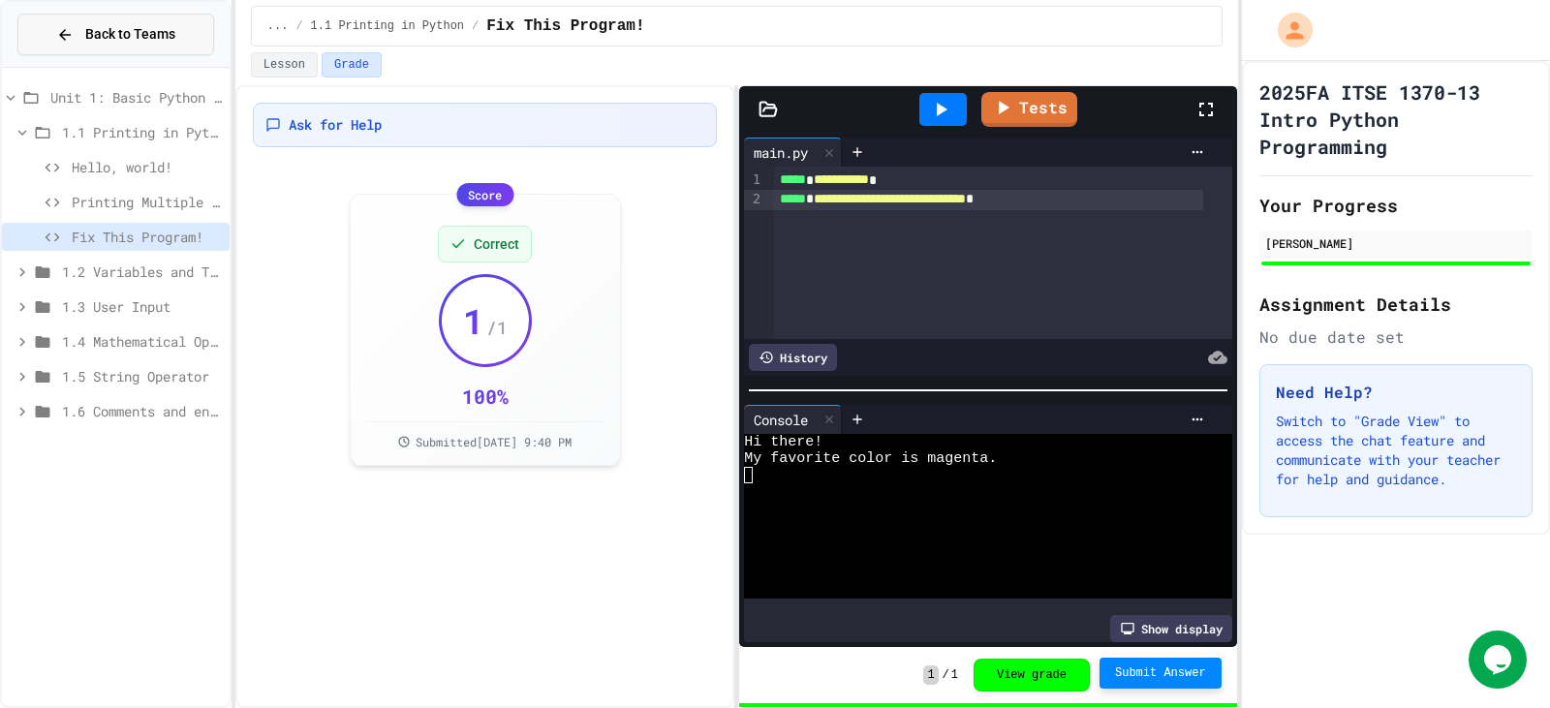
click at [150, 26] on span "Back to Teams" at bounding box center [130, 34] width 90 height 20
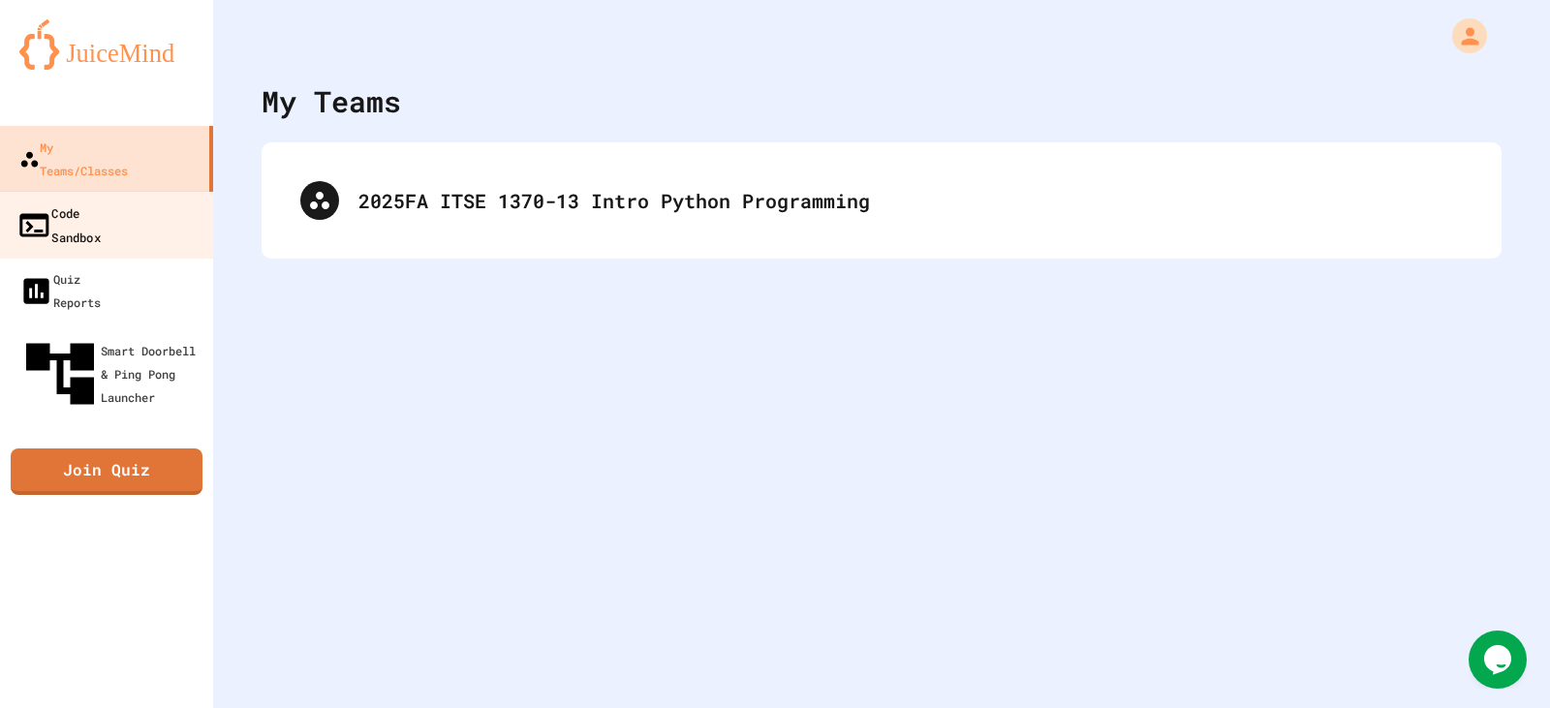
click at [45, 201] on div "Code Sandbox" at bounding box center [58, 224] width 84 height 47
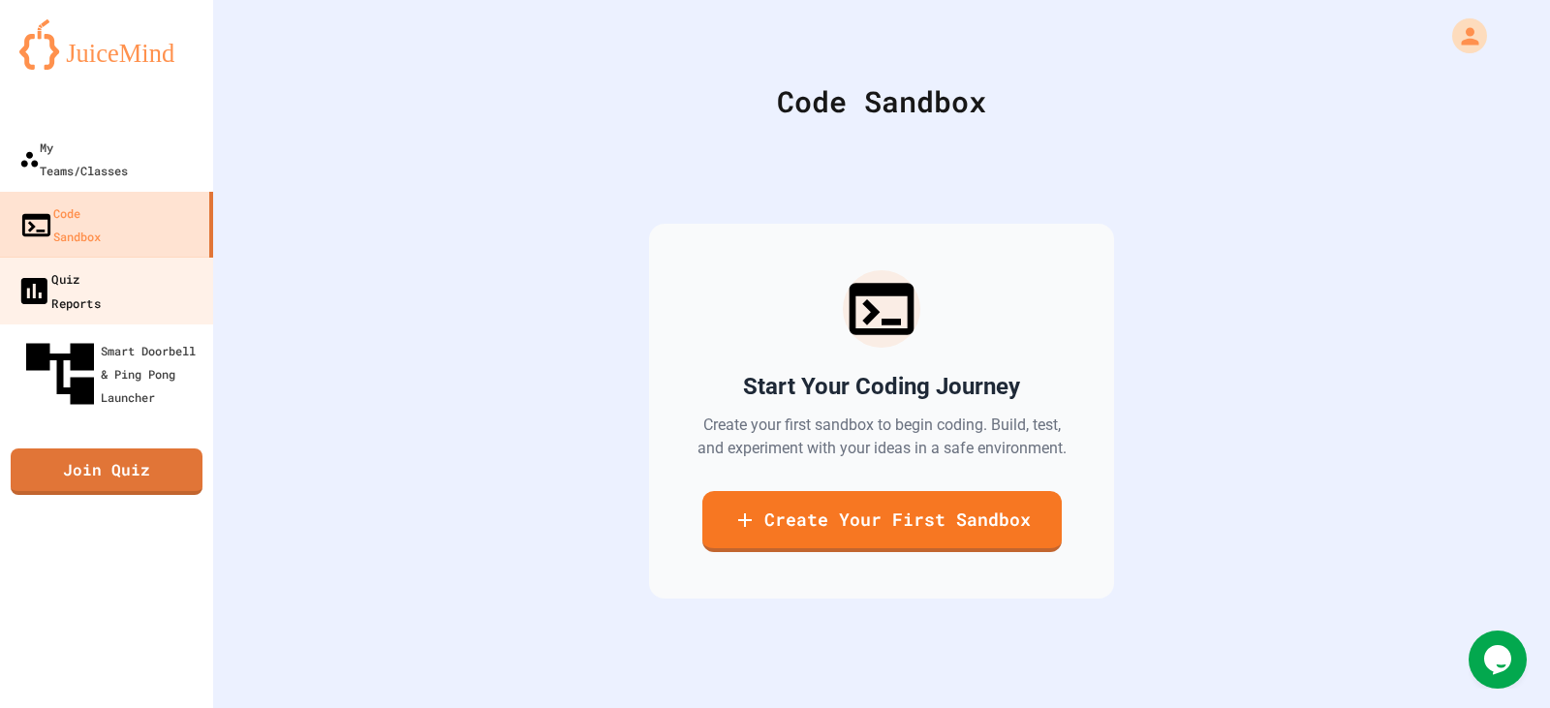
click at [77, 266] on div "Quiz Reports" at bounding box center [58, 289] width 84 height 47
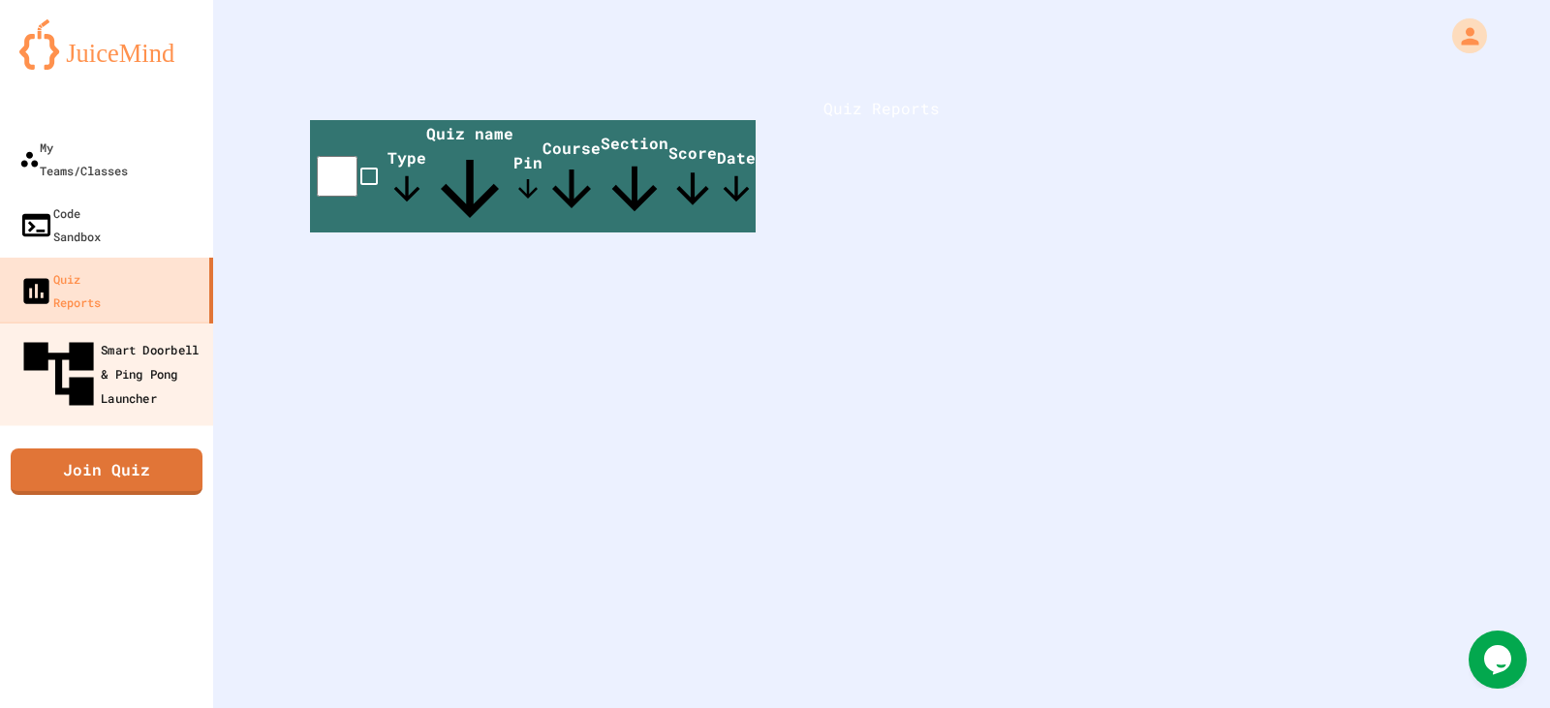
click at [114, 332] on div "Smart Doorbell & Ping Pong Launcher" at bounding box center [112, 374] width 192 height 84
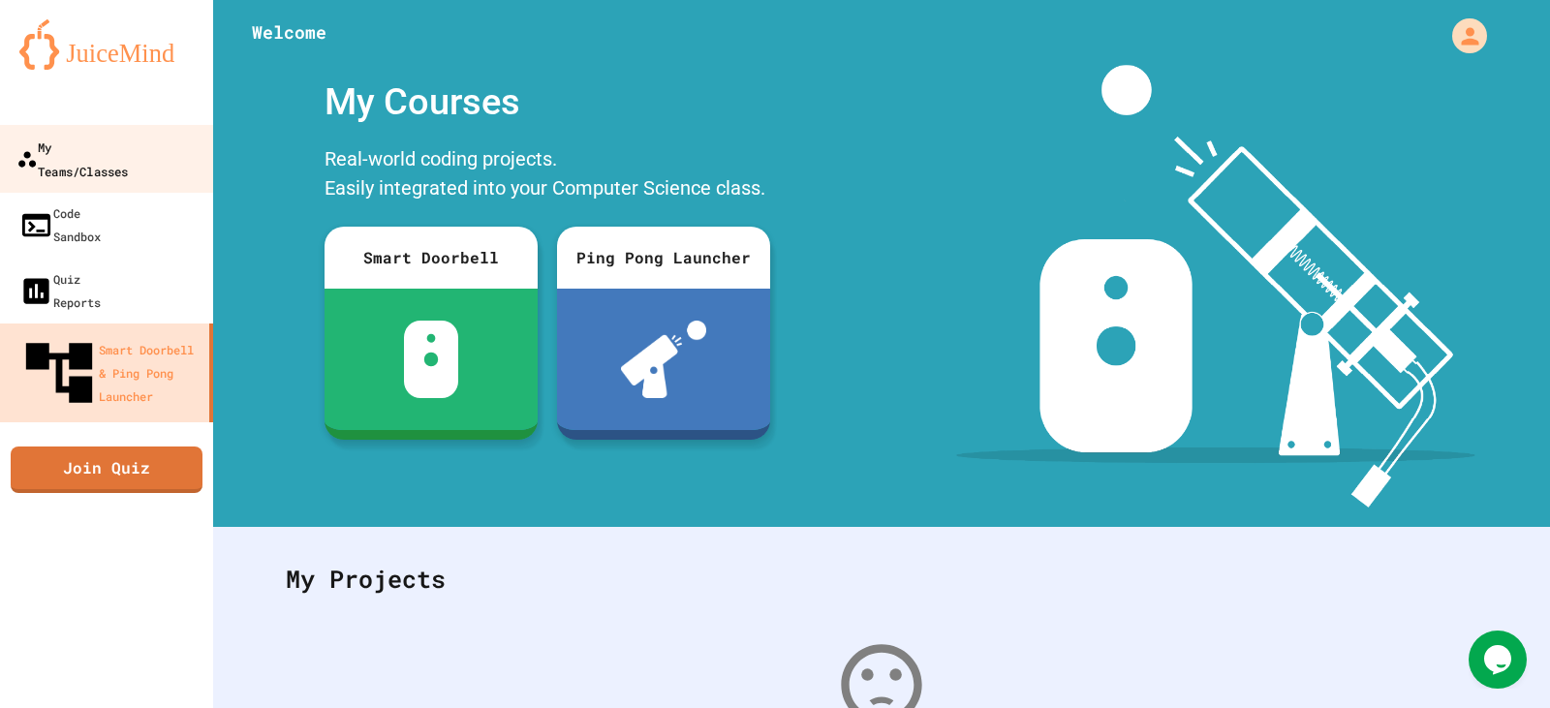
click at [119, 158] on div "My Teams/Classes" at bounding box center [71, 158] width 111 height 47
